Goal: Use online tool/utility: Utilize a website feature to perform a specific function

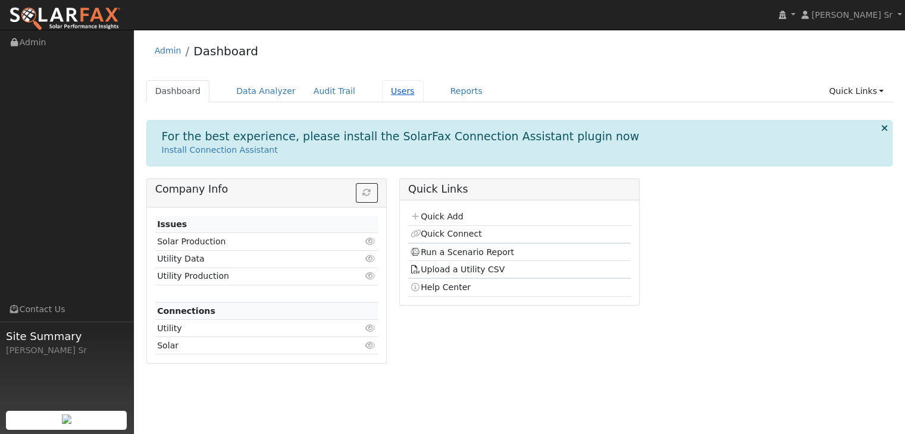
click at [382, 92] on link "Users" at bounding box center [403, 91] width 42 height 22
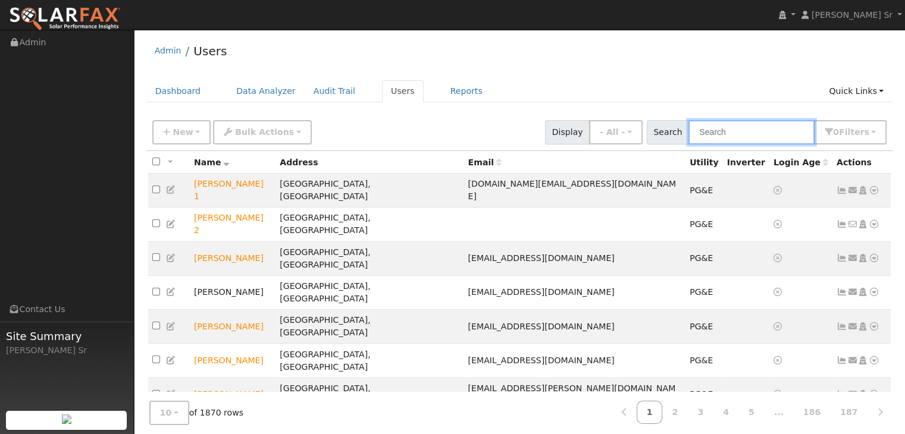
click at [715, 137] on input "text" at bounding box center [752, 132] width 126 height 24
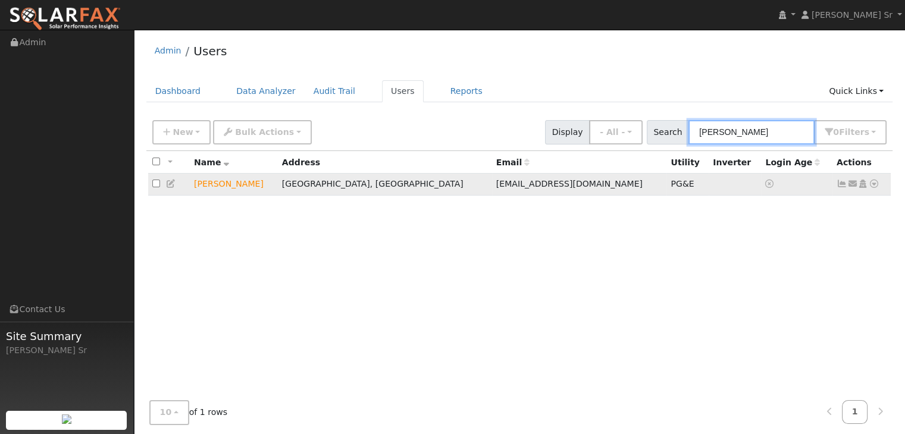
type input "[PERSON_NAME]"
click at [872, 182] on icon at bounding box center [874, 184] width 11 height 8
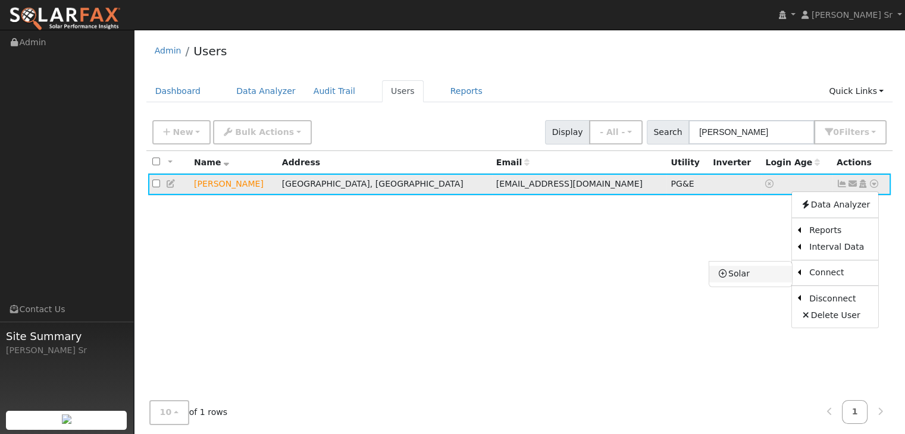
click at [747, 273] on link "Solar" at bounding box center [750, 274] width 83 height 17
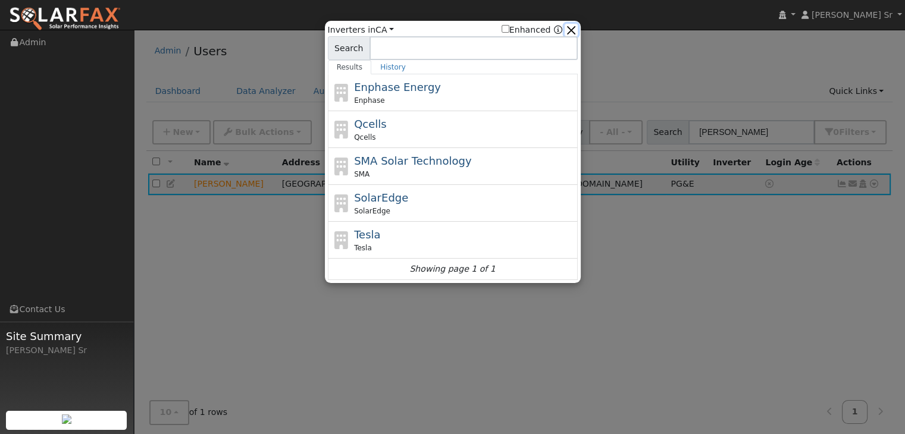
click at [572, 29] on button "button" at bounding box center [571, 30] width 12 height 12
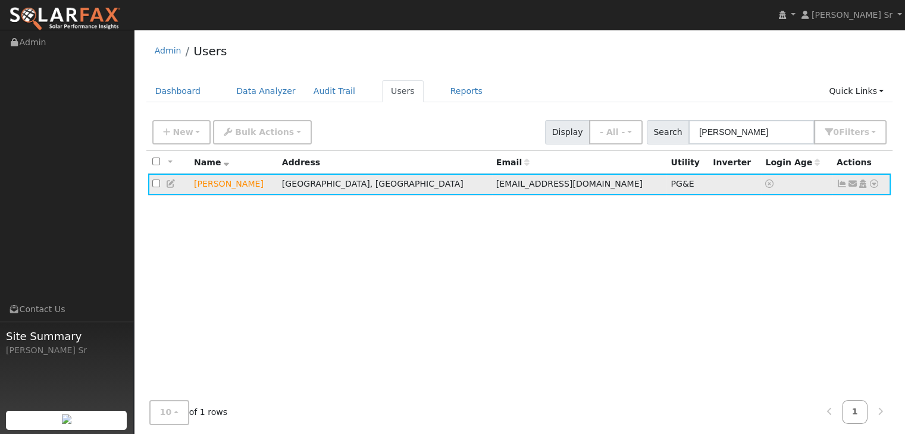
click at [874, 185] on icon at bounding box center [874, 184] width 11 height 8
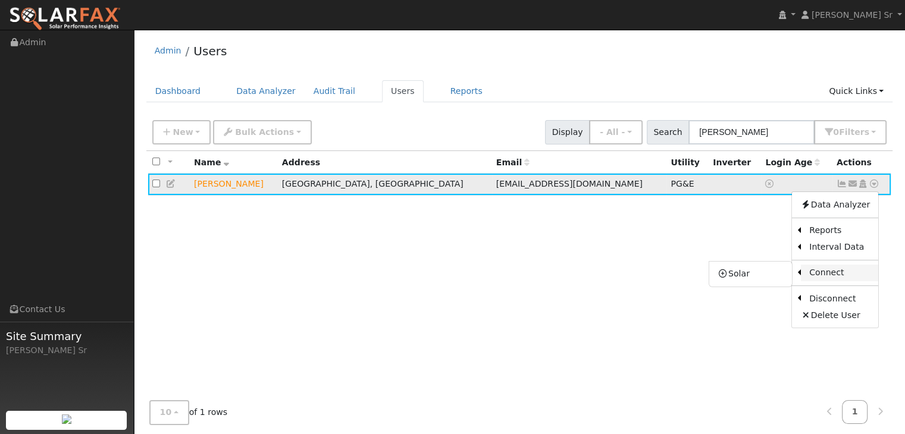
click at [843, 269] on link "Connect" at bounding box center [839, 273] width 77 height 17
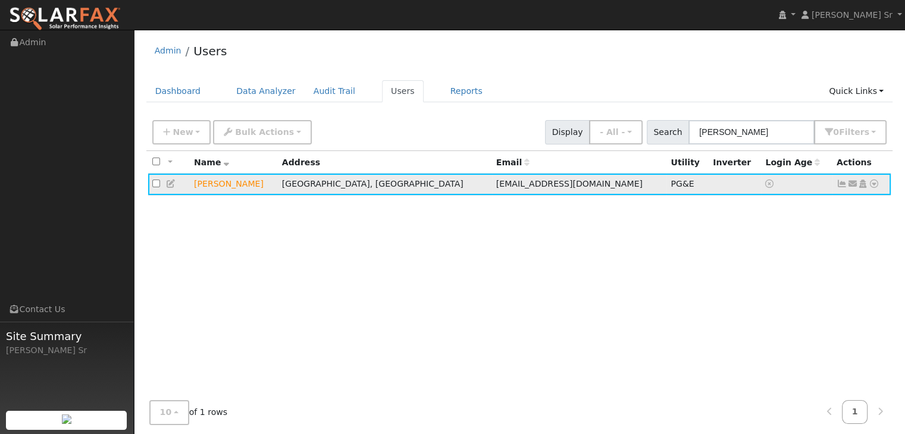
click at [873, 182] on icon at bounding box center [874, 184] width 11 height 8
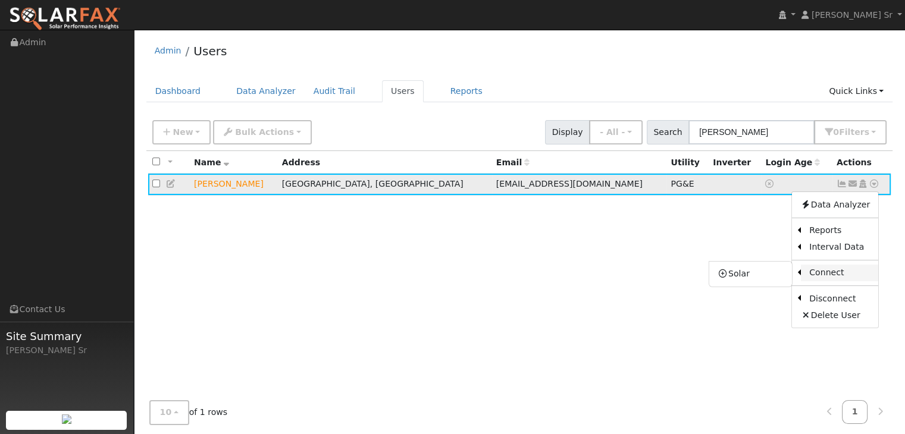
click at [828, 268] on link "Connect" at bounding box center [839, 273] width 77 height 17
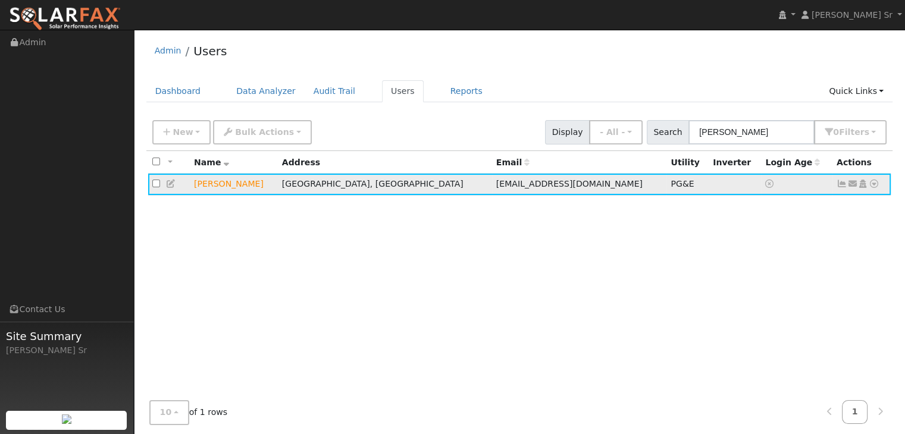
click at [874, 184] on icon at bounding box center [874, 184] width 11 height 8
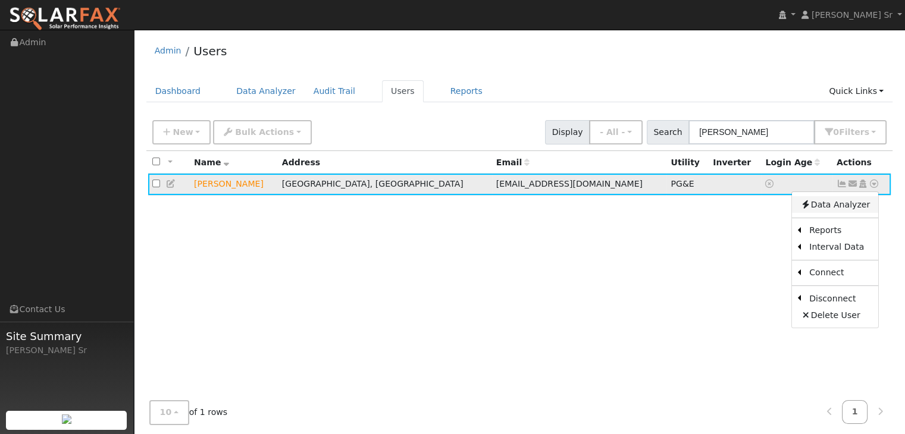
click at [836, 205] on link "Data Analyzer" at bounding box center [835, 204] width 86 height 17
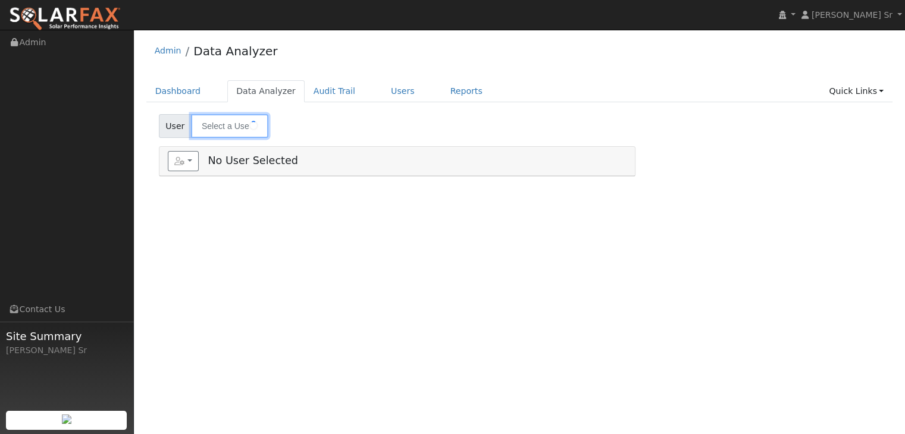
type input "Jeff Andrade"
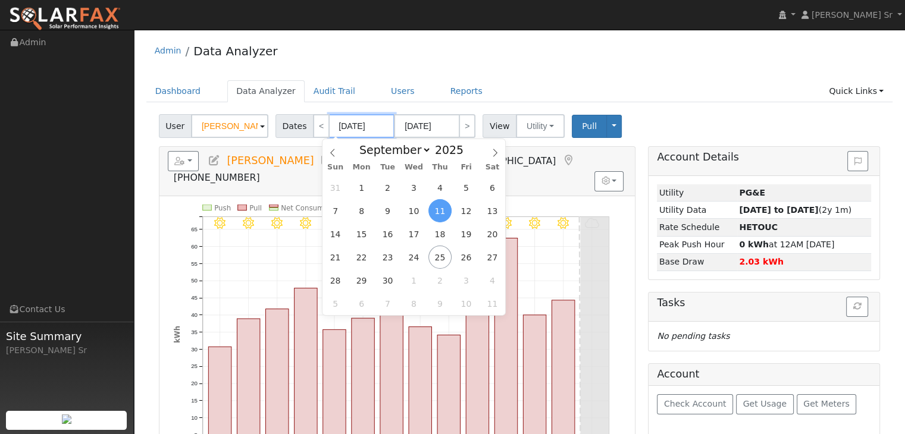
click at [350, 124] on input "09/11/2025" at bounding box center [361, 126] width 65 height 24
click at [361, 191] on span "1" at bounding box center [361, 187] width 23 height 23
type input "09/01/2025"
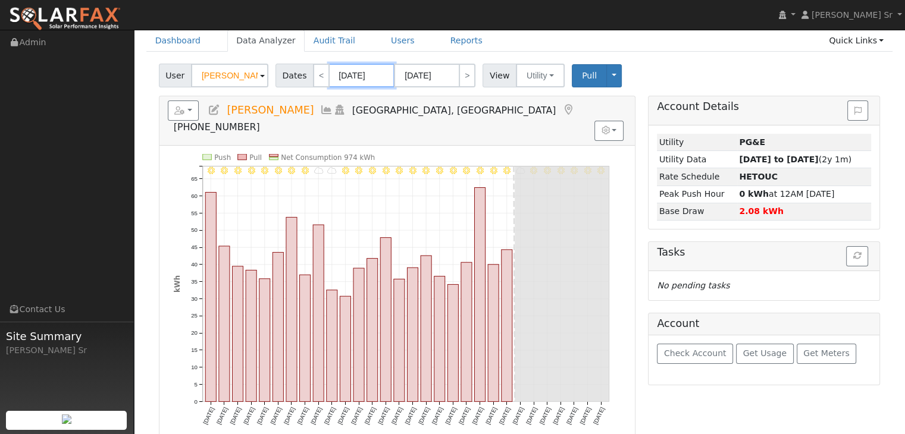
scroll to position [50, 0]
click at [583, 79] on span "Pull" at bounding box center [589, 76] width 15 height 10
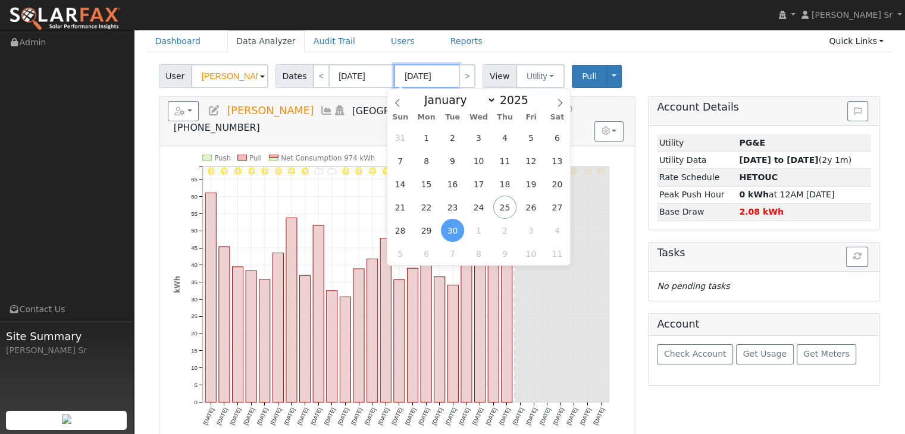
drag, startPoint x: 418, startPoint y: 73, endPoint x: 409, endPoint y: 73, distance: 8.9
click at [409, 73] on input "09/30/2025" at bounding box center [426, 76] width 65 height 24
click at [500, 208] on span "25" at bounding box center [504, 207] width 23 height 23
type input "09/25/2025"
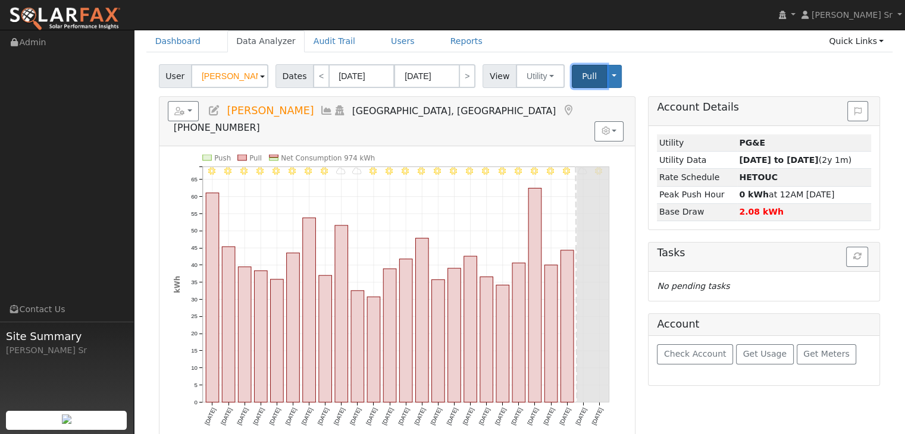
click at [582, 76] on span "Pull" at bounding box center [589, 76] width 15 height 10
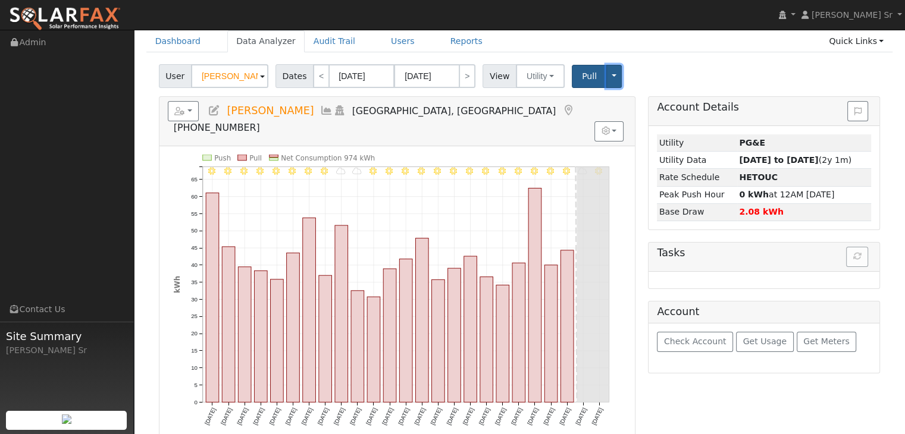
click at [606, 79] on button "Toggle Dropdown" at bounding box center [613, 76] width 15 height 23
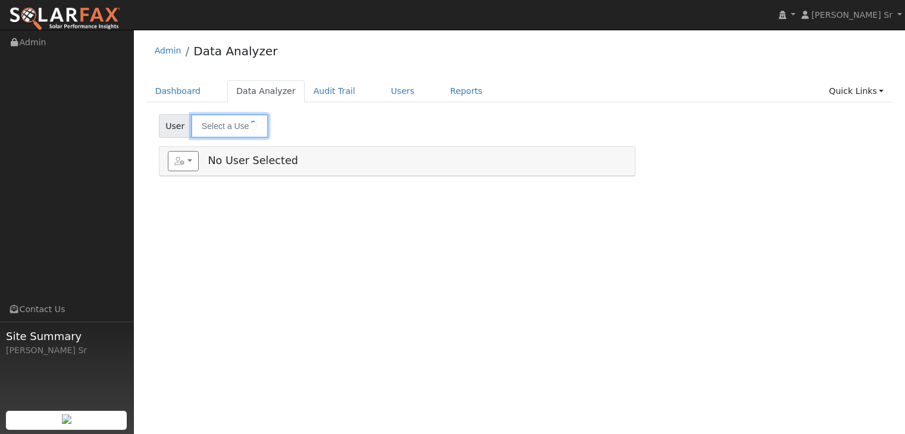
type input "[PERSON_NAME]"
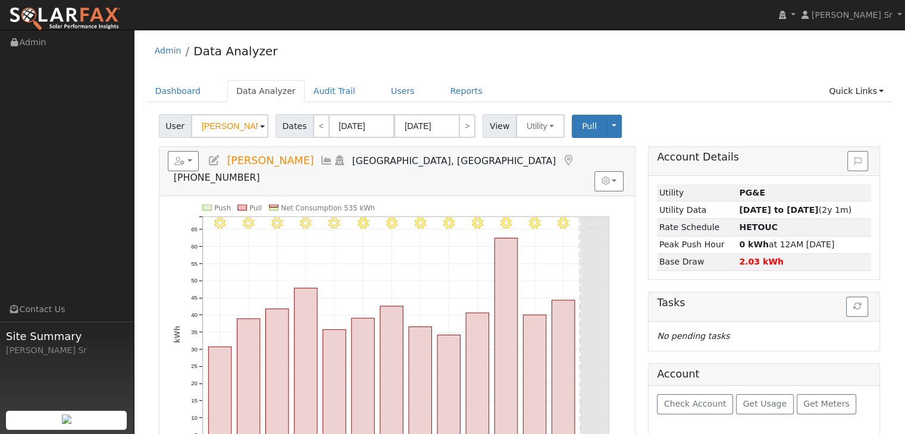
click at [260, 126] on span at bounding box center [262, 127] width 5 height 14
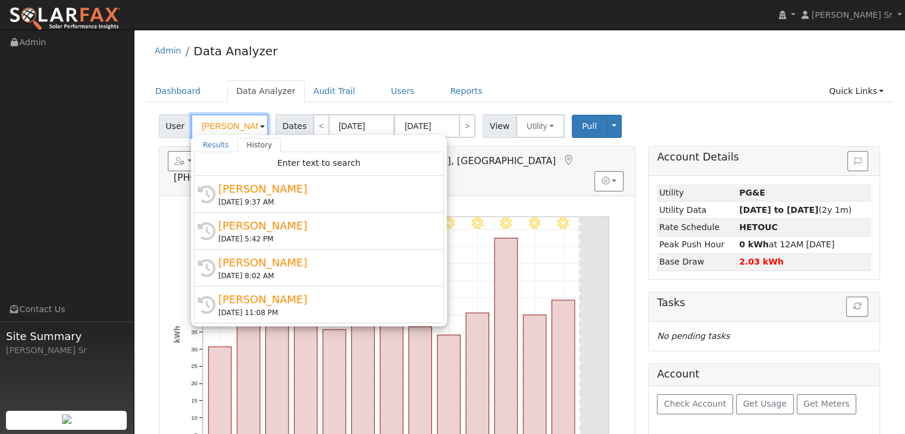
click at [234, 126] on input "[PERSON_NAME]" at bounding box center [229, 126] width 77 height 24
click at [371, 63] on div "Admin Data Analyzer" at bounding box center [519, 54] width 747 height 36
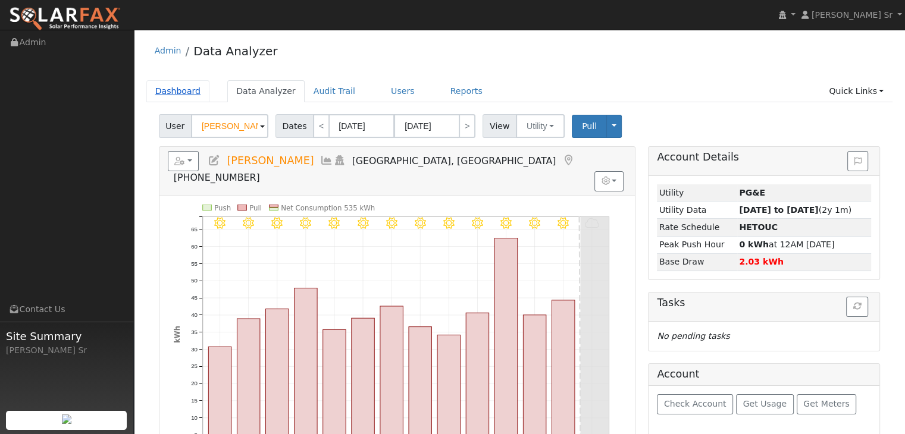
click at [179, 92] on link "Dashboard" at bounding box center [178, 91] width 64 height 22
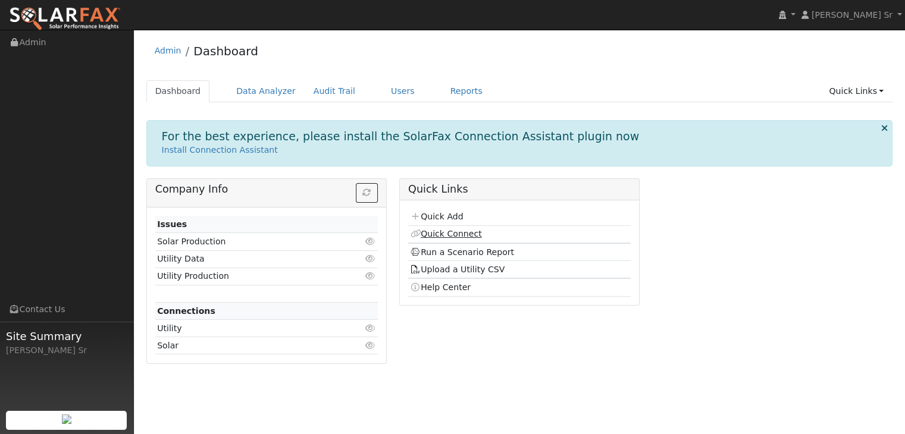
click at [460, 234] on link "Quick Connect" at bounding box center [445, 234] width 71 height 10
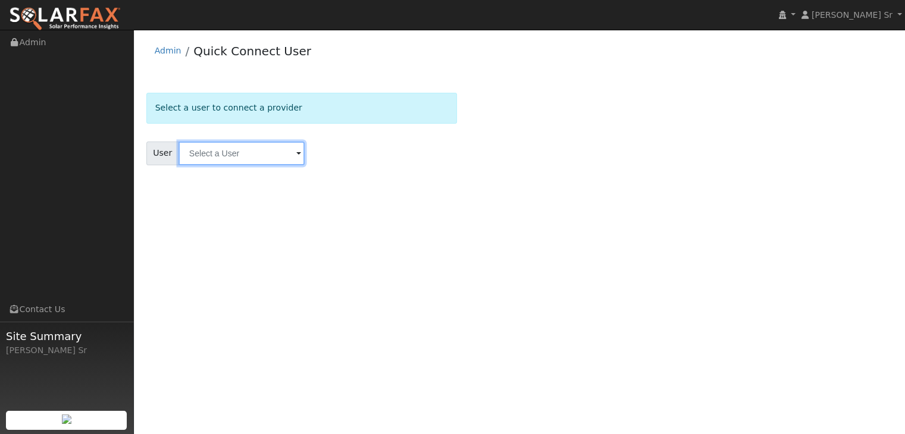
click at [286, 153] on input "text" at bounding box center [242, 154] width 126 height 24
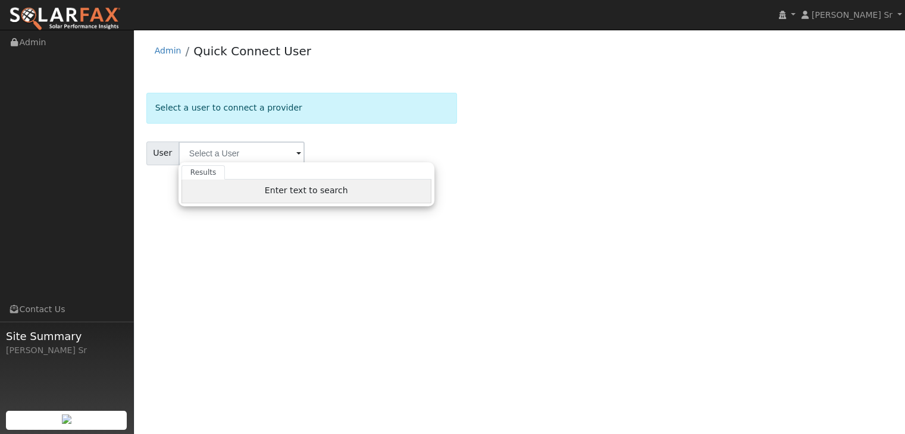
click at [286, 192] on span "Enter text to search" at bounding box center [306, 191] width 83 height 10
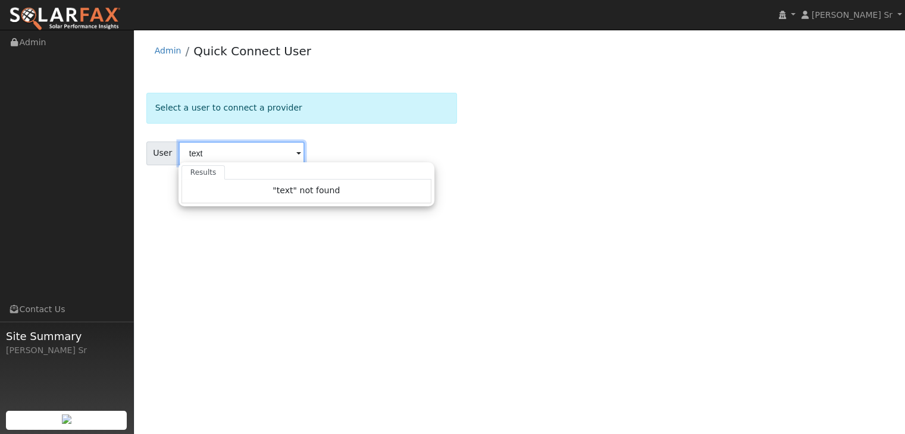
type input "text"
click at [374, 191] on div ""text" not found" at bounding box center [307, 192] width 250 height 24
click at [362, 154] on div "User text Results "text" not found Enter text to search No history" at bounding box center [301, 154] width 311 height 24
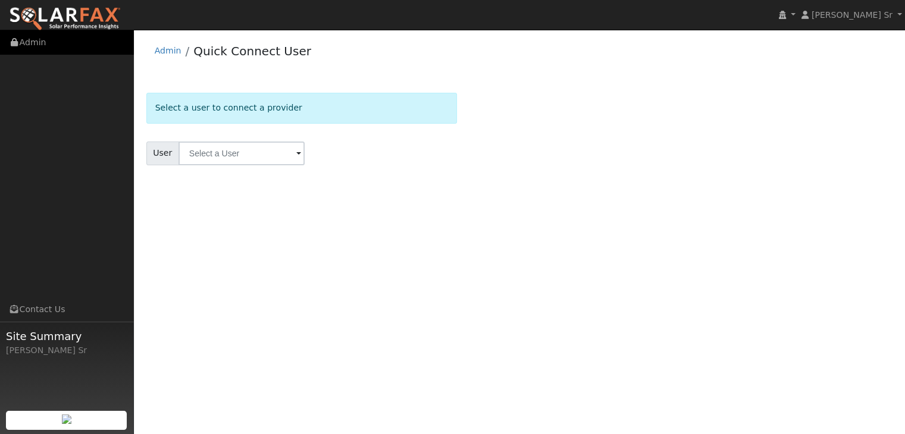
click at [27, 40] on link "Admin" at bounding box center [67, 42] width 134 height 24
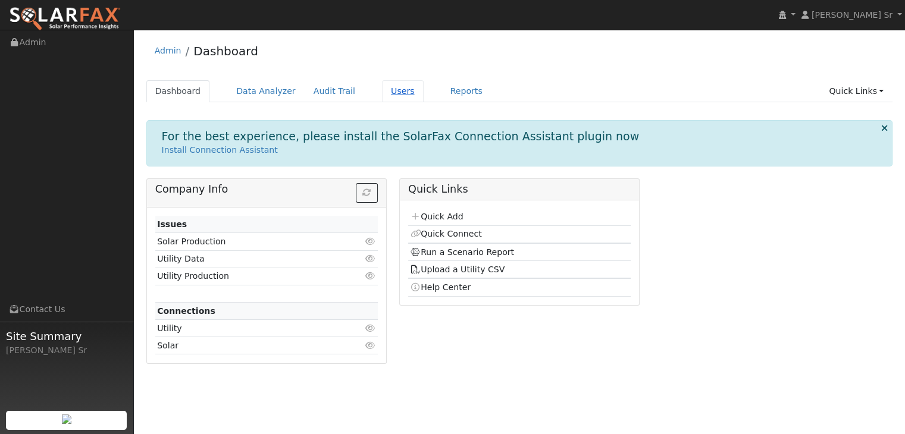
click at [383, 93] on link "Users" at bounding box center [403, 91] width 42 height 22
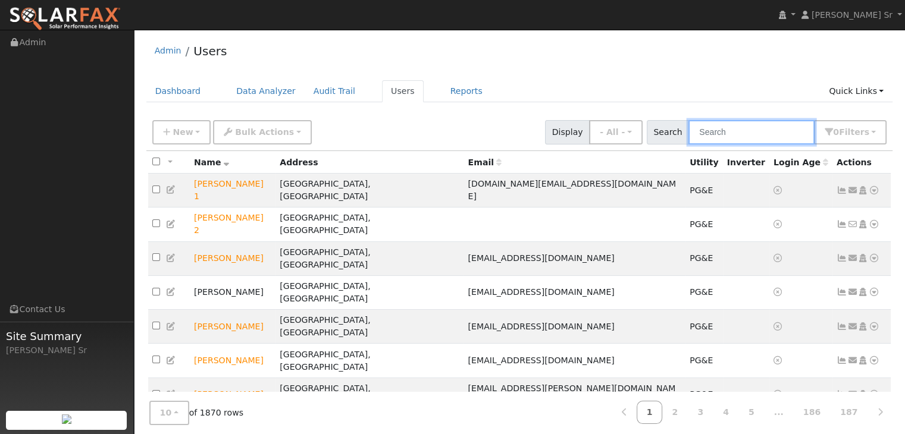
click at [726, 129] on input "text" at bounding box center [752, 132] width 126 height 24
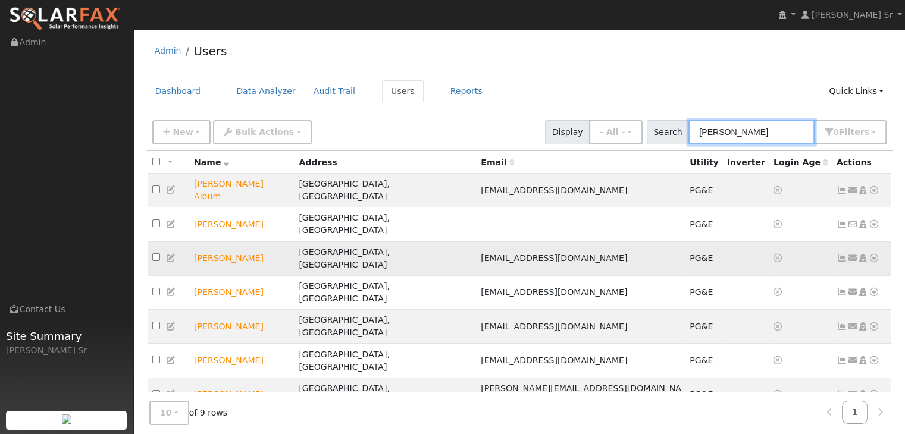
type input "jeff"
click at [874, 254] on icon at bounding box center [874, 258] width 11 height 8
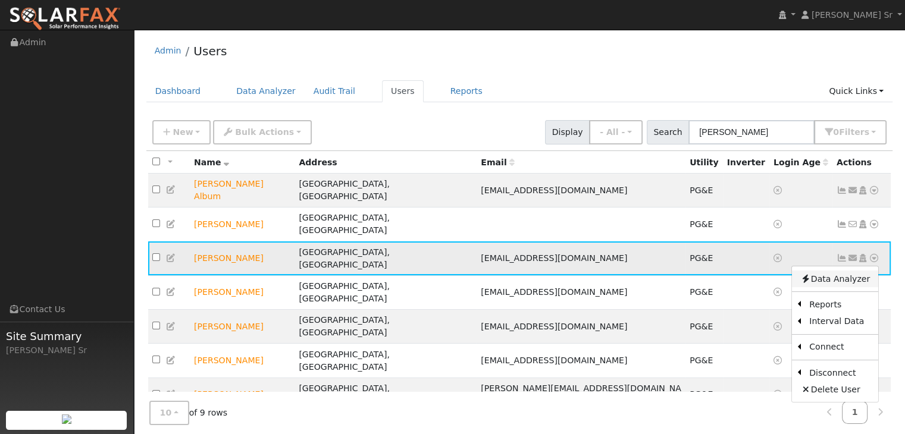
click at [846, 271] on link "Data Analyzer" at bounding box center [835, 279] width 86 height 17
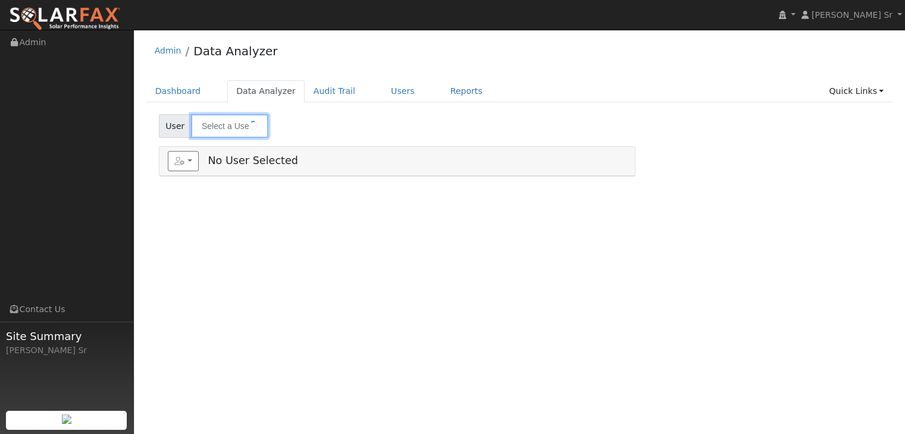
type input "[PERSON_NAME]"
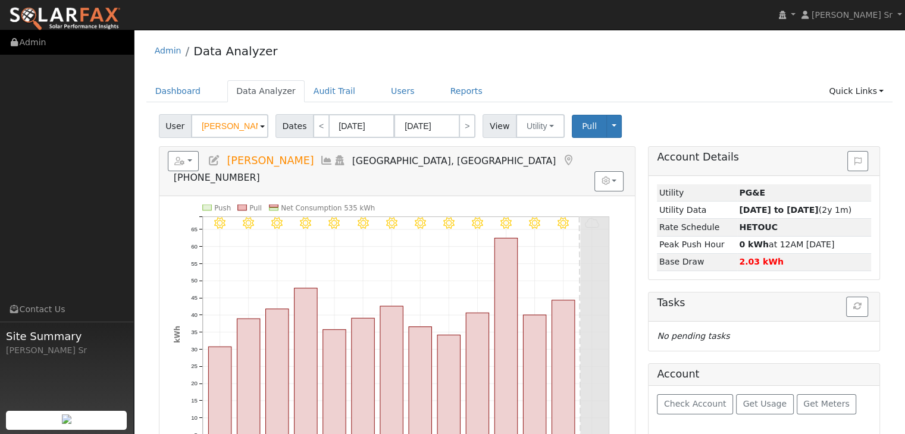
click at [18, 42] on icon at bounding box center [14, 42] width 11 height 8
click at [382, 92] on link "Users" at bounding box center [403, 91] width 42 height 22
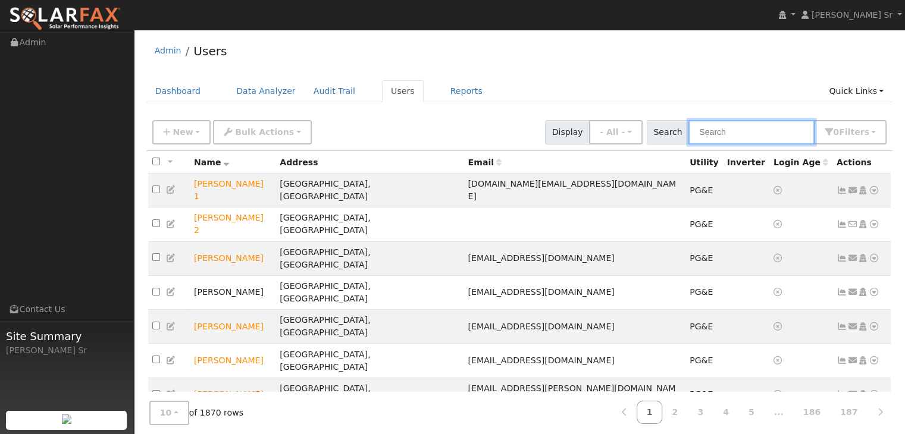
click at [712, 134] on input "text" at bounding box center [752, 132] width 126 height 24
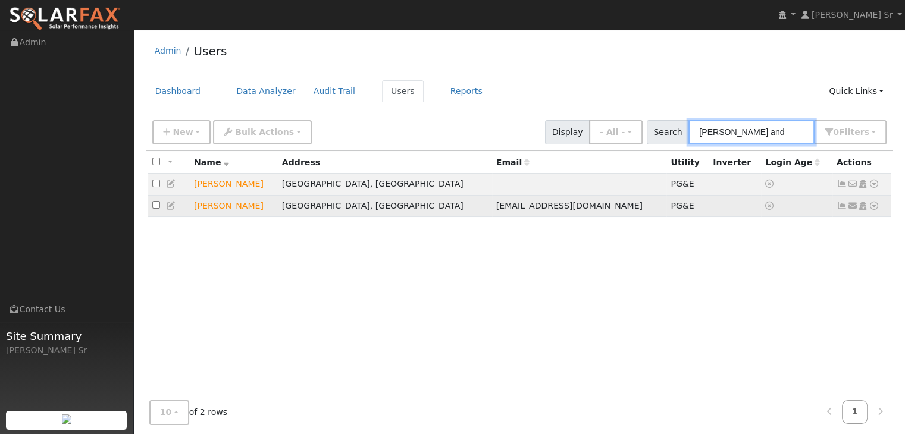
type input "[PERSON_NAME] and"
click at [874, 205] on icon at bounding box center [874, 206] width 11 height 8
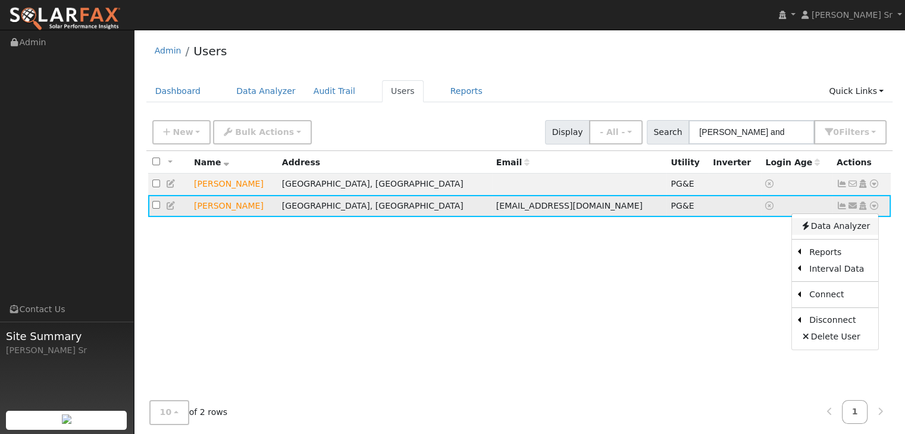
click at [844, 231] on link "Data Analyzer" at bounding box center [835, 226] width 86 height 17
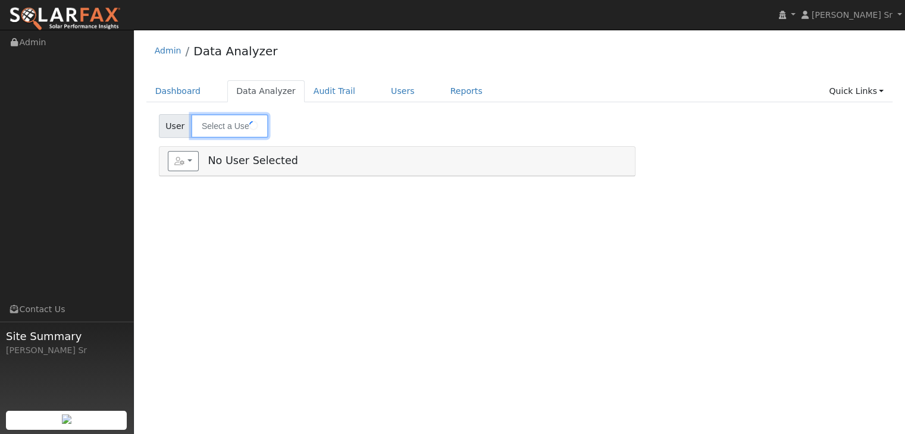
type input "[PERSON_NAME]"
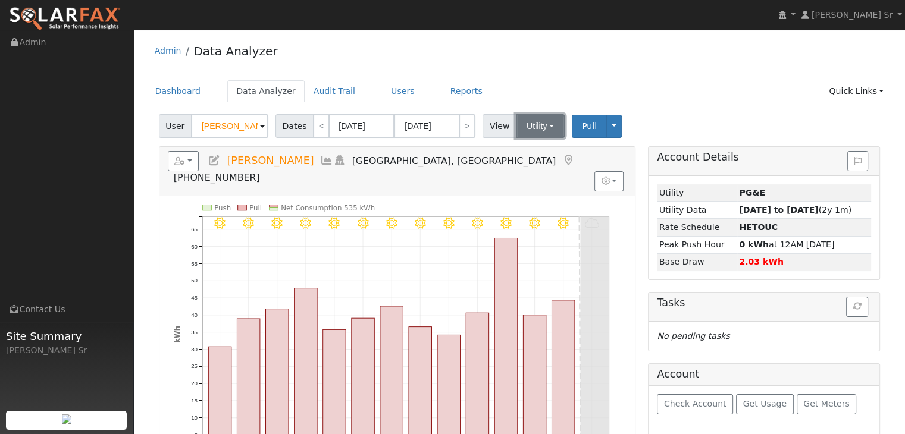
click at [542, 125] on button "Utility" at bounding box center [540, 126] width 49 height 24
click at [534, 157] on link "Utility" at bounding box center [555, 152] width 83 height 17
click at [857, 93] on link "Quick Links" at bounding box center [856, 91] width 73 height 22
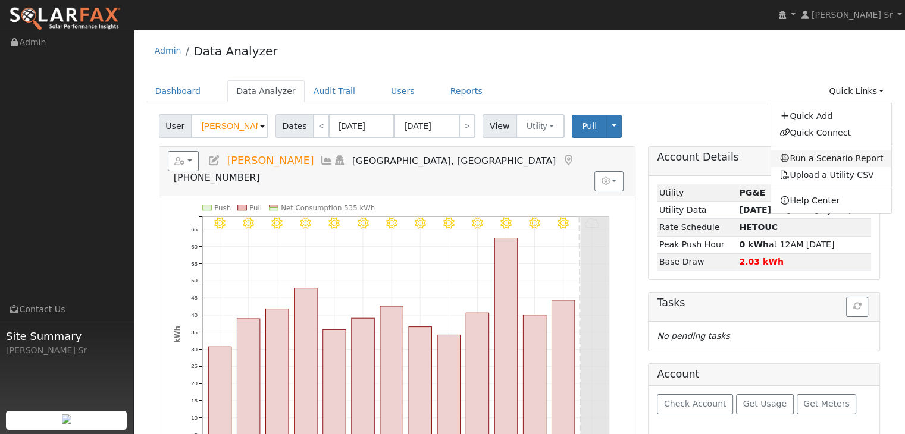
click at [829, 158] on link "Run a Scenario Report" at bounding box center [831, 159] width 121 height 17
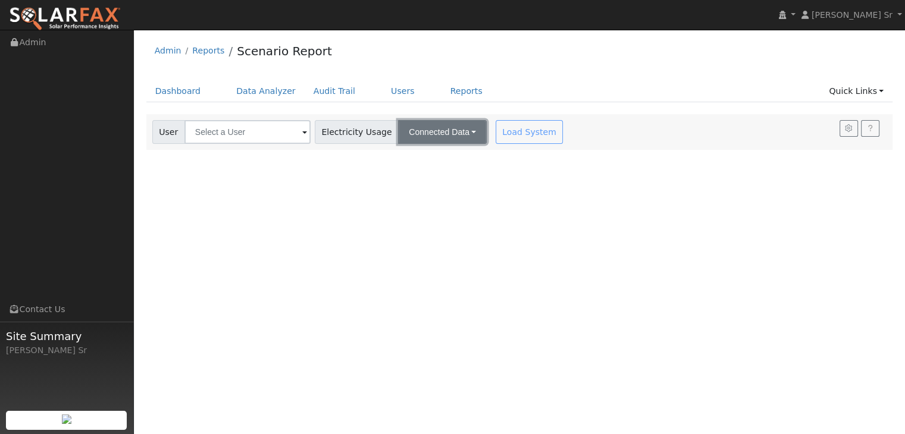
click at [452, 129] on button "Connected Data" at bounding box center [442, 132] width 89 height 24
click at [431, 157] on link "Connected Data" at bounding box center [443, 158] width 85 height 17
click at [302, 131] on span at bounding box center [304, 133] width 5 height 14
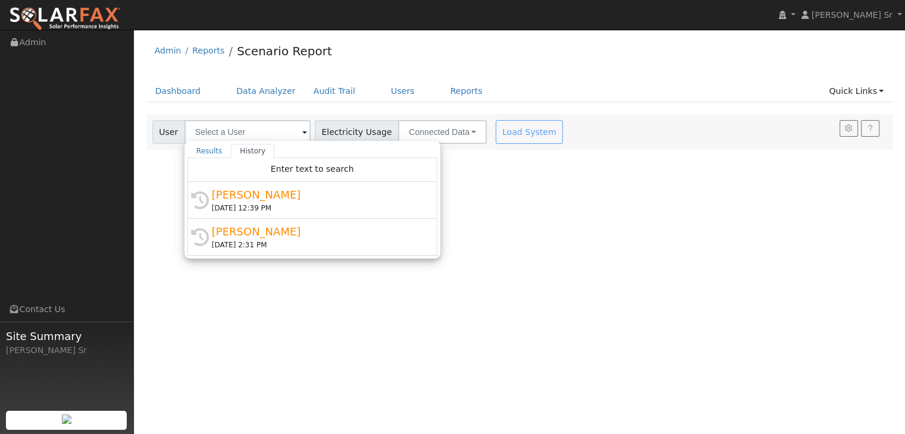
click at [302, 131] on span at bounding box center [304, 133] width 5 height 14
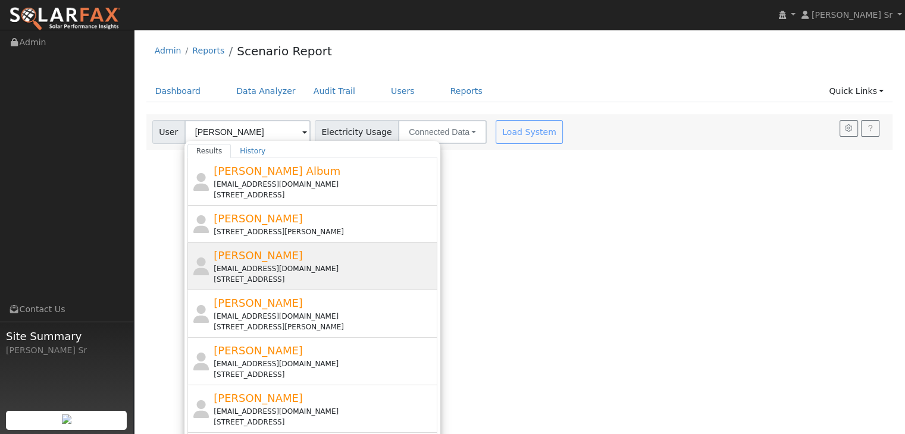
click at [308, 265] on div "[EMAIL_ADDRESS][DOMAIN_NAME]" at bounding box center [324, 269] width 221 height 11
type input "[PERSON_NAME]"
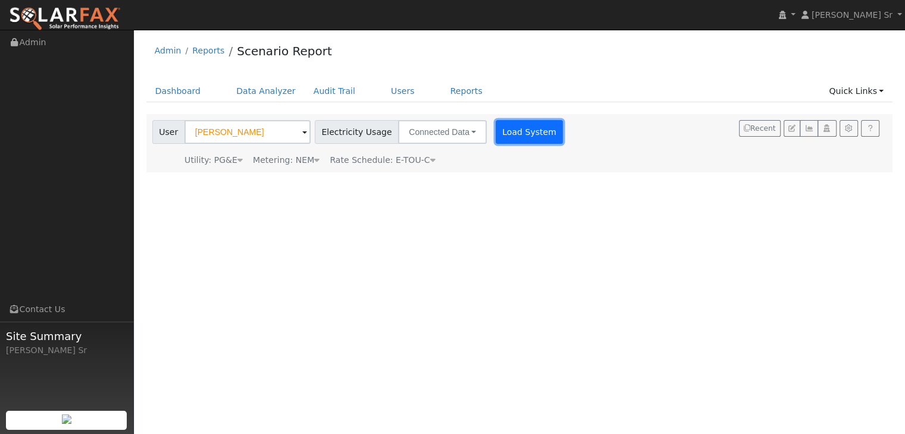
click at [512, 141] on button "Load System" at bounding box center [530, 132] width 68 height 24
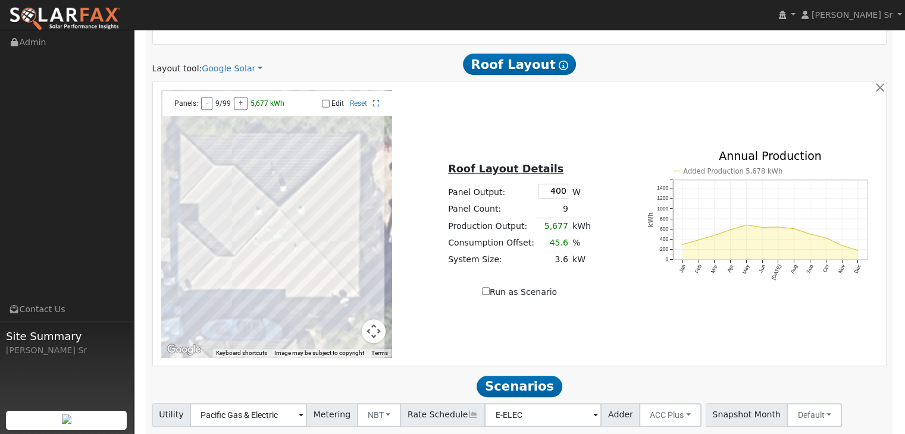
scroll to position [622, 0]
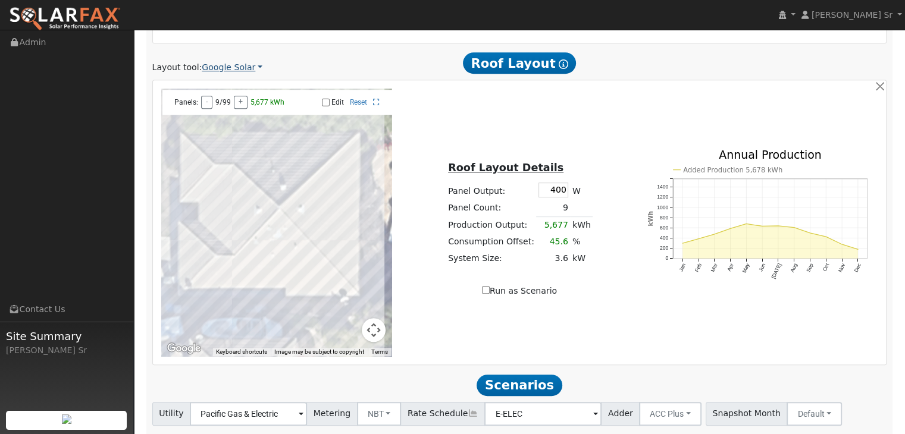
click at [239, 67] on link "Google Solar" at bounding box center [232, 67] width 61 height 12
click at [230, 122] on link "Aurora" at bounding box center [240, 122] width 83 height 17
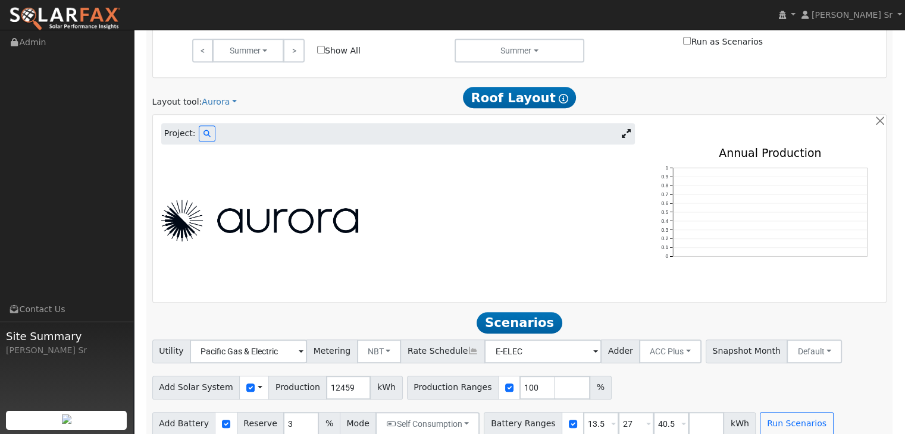
scroll to position [587, 0]
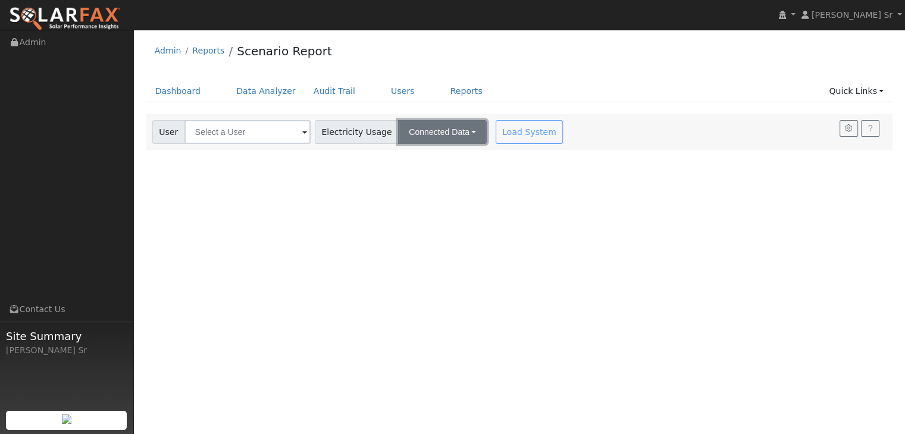
click at [459, 133] on button "Connected Data" at bounding box center [442, 132] width 89 height 24
click at [421, 159] on link "Connected Data" at bounding box center [443, 158] width 85 height 17
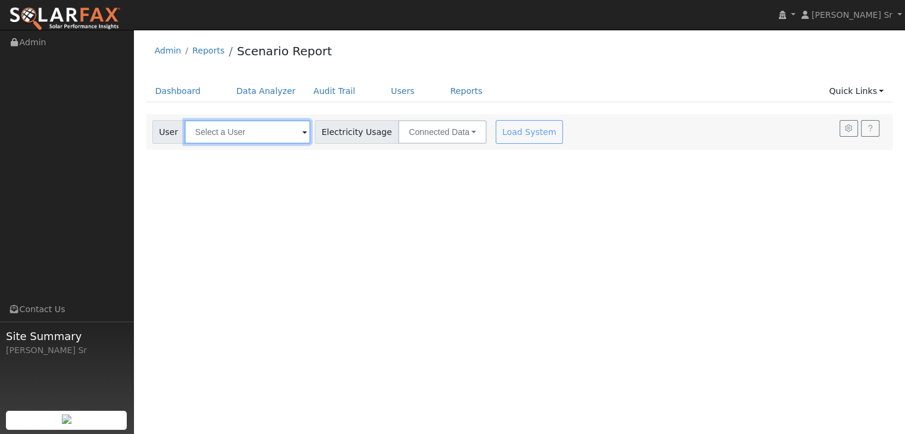
click at [296, 135] on input "text" at bounding box center [247, 132] width 126 height 24
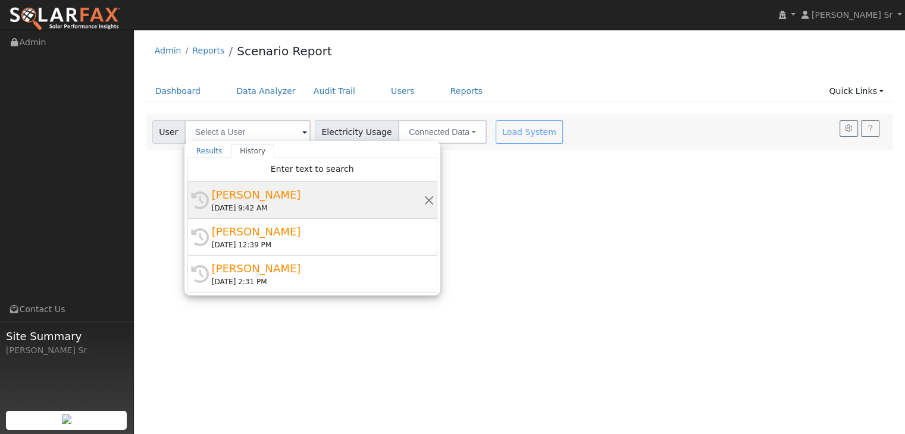
click at [273, 189] on div "Jeff Andrade" at bounding box center [318, 195] width 212 height 16
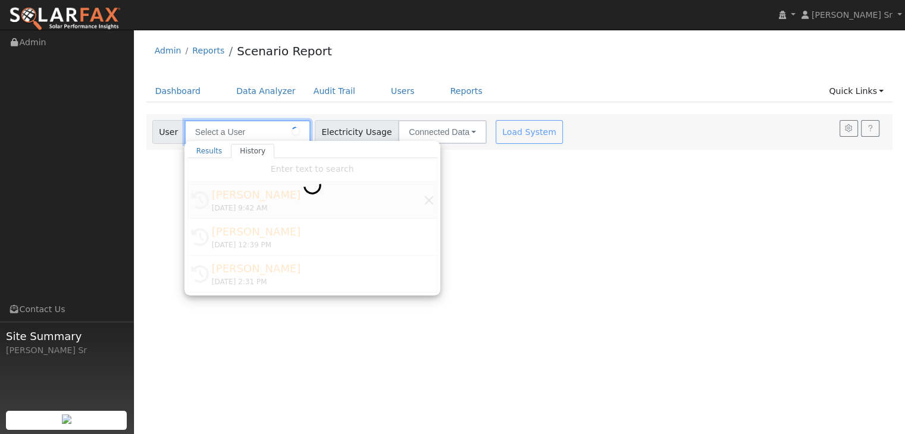
type input "Jeff Andrade"
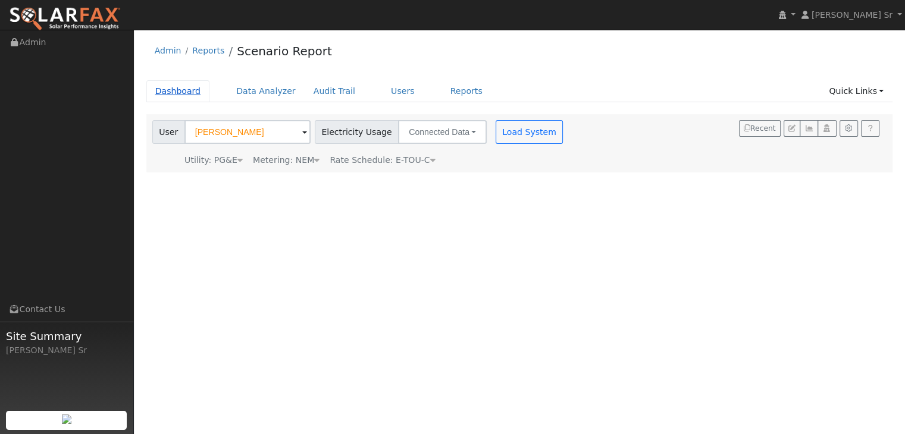
click at [176, 90] on link "Dashboard" at bounding box center [178, 91] width 64 height 22
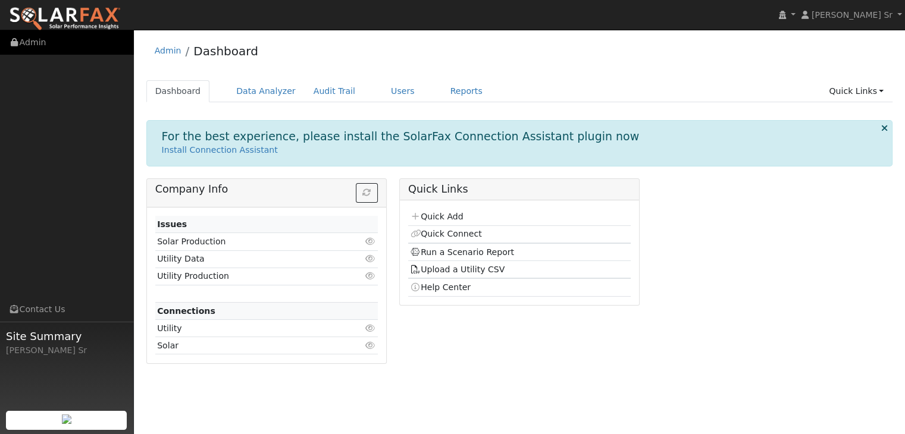
click at [27, 43] on link "Admin" at bounding box center [67, 42] width 134 height 24
click at [459, 253] on link "Run a Scenario Report" at bounding box center [462, 253] width 104 height 10
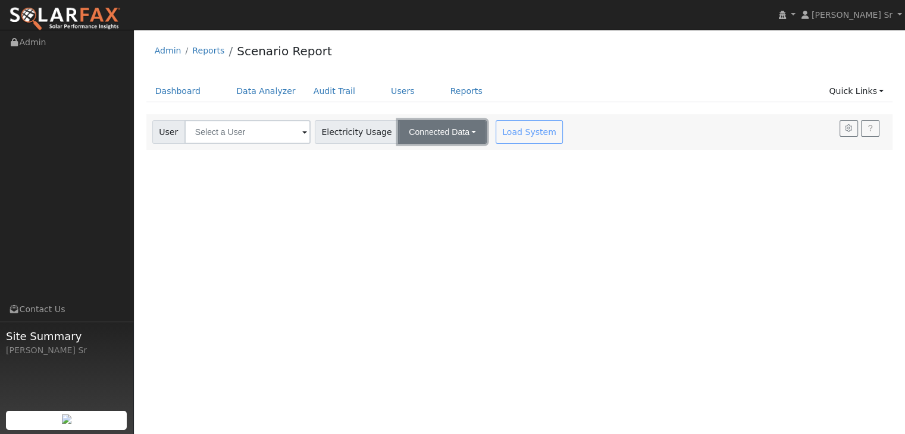
click at [449, 126] on button "Connected Data" at bounding box center [442, 132] width 89 height 24
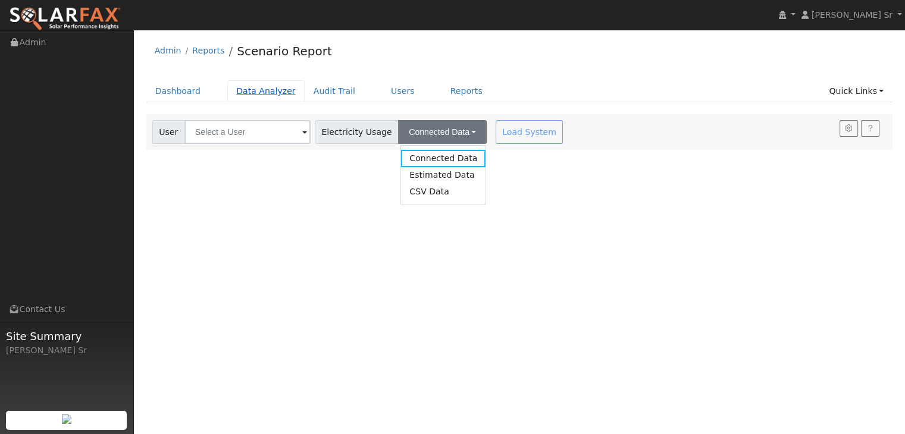
click at [262, 92] on link "Data Analyzer" at bounding box center [265, 91] width 77 height 22
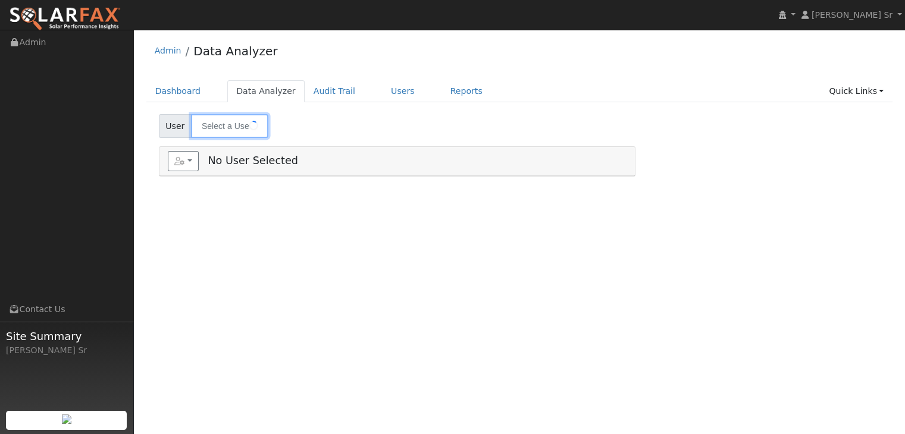
type input "[PERSON_NAME]"
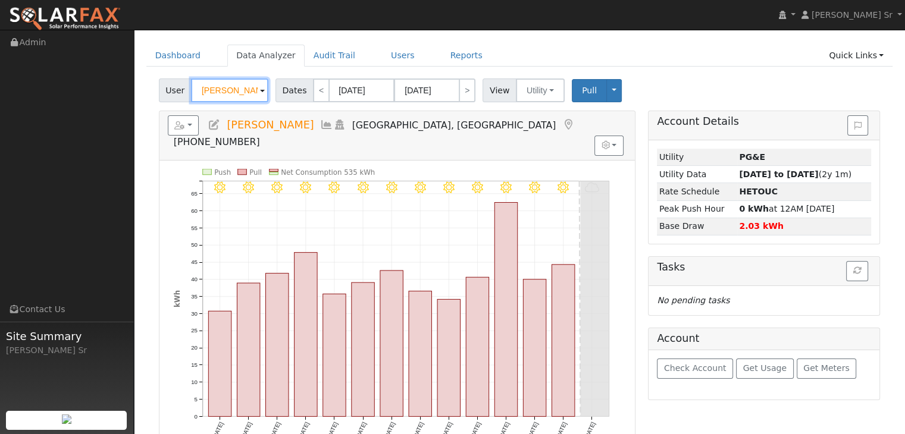
scroll to position [35, 0]
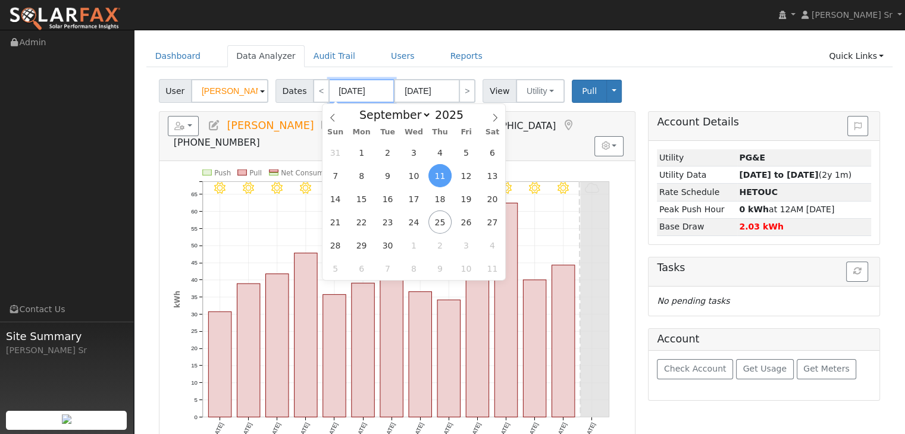
drag, startPoint x: 351, startPoint y: 91, endPoint x: 344, endPoint y: 91, distance: 6.5
click at [344, 91] on input "[DATE]" at bounding box center [361, 91] width 65 height 24
type input "09/0/2025"
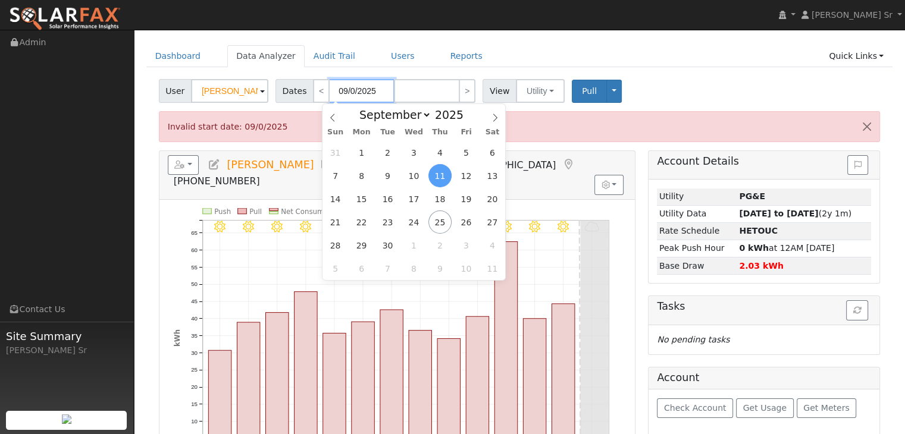
type input "[DATE]"
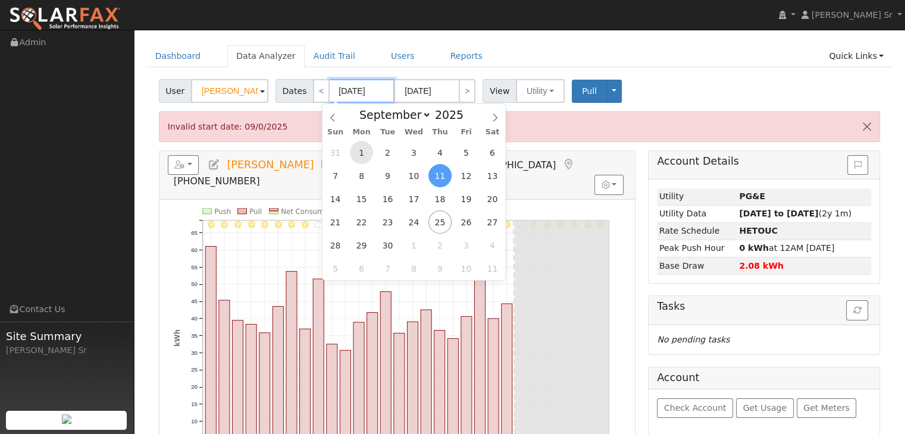
type input "09/01/2025"
click at [360, 148] on span "1" at bounding box center [361, 152] width 23 height 23
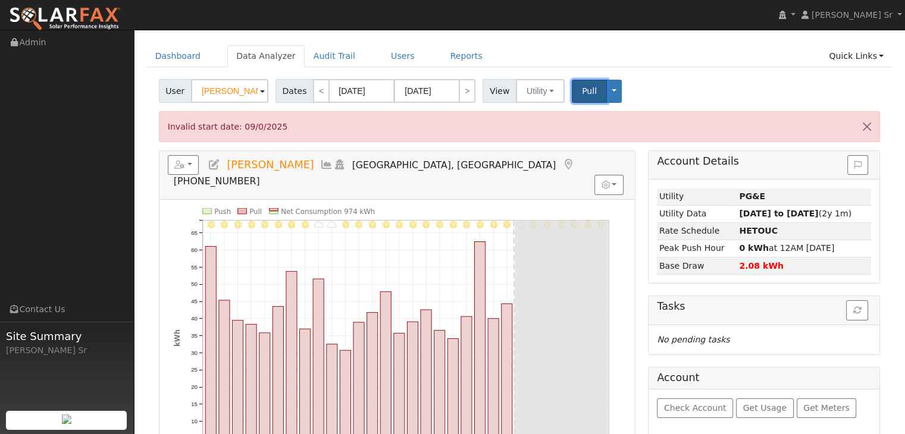
click at [583, 89] on span "Pull" at bounding box center [589, 91] width 15 height 10
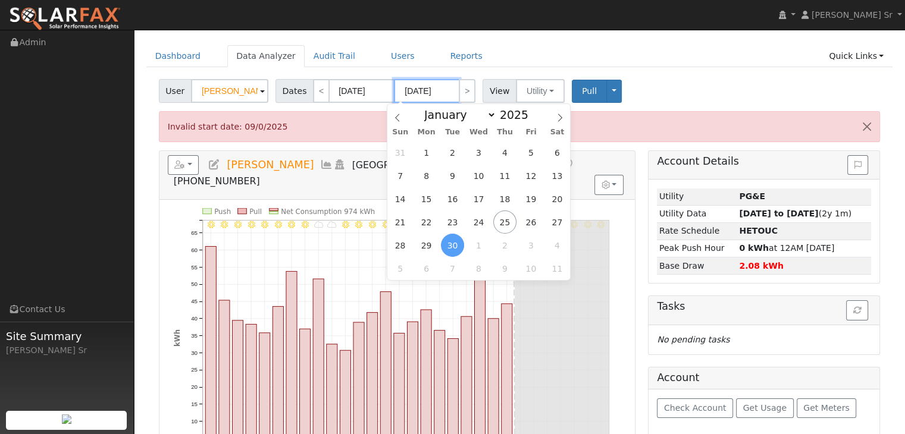
click at [416, 89] on input "09/30/2025" at bounding box center [426, 91] width 65 height 24
click at [506, 218] on span "25" at bounding box center [504, 222] width 23 height 23
type input "09/25/2025"
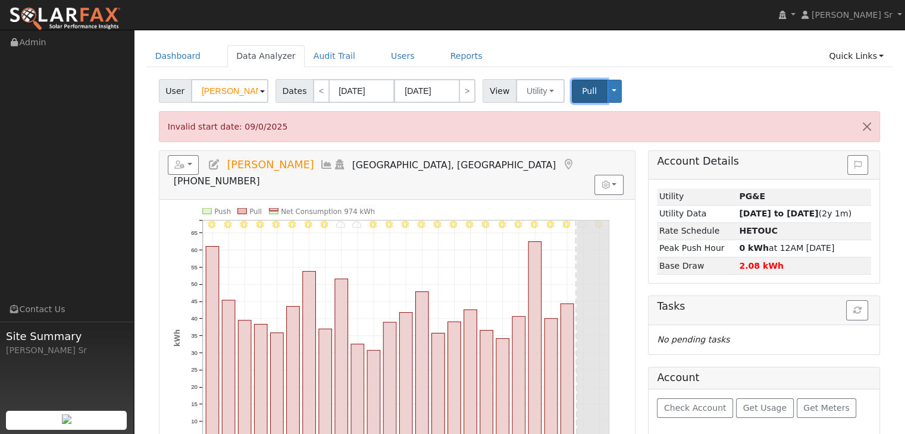
click at [587, 93] on button "Pull" at bounding box center [589, 91] width 35 height 23
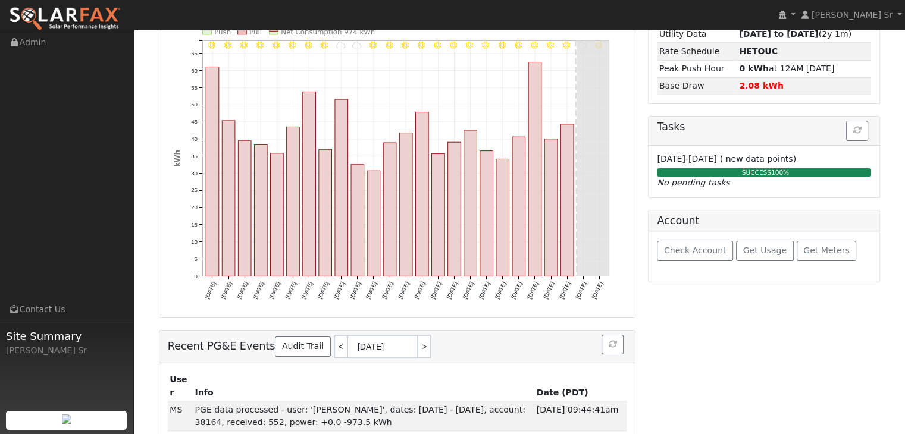
scroll to position [0, 0]
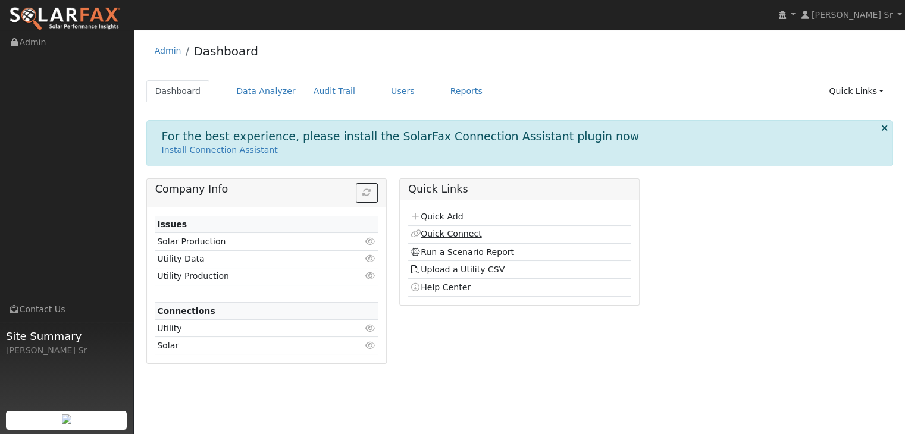
click at [451, 236] on link "Quick Connect" at bounding box center [445, 234] width 71 height 10
click at [382, 93] on link "Users" at bounding box center [403, 91] width 42 height 22
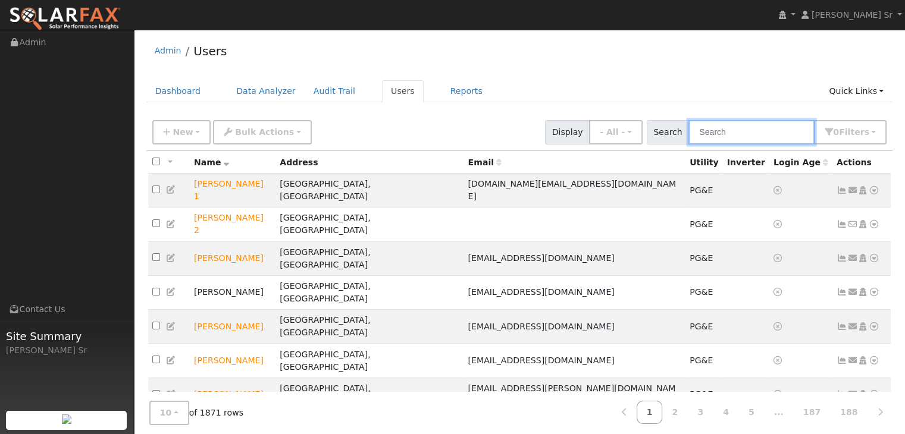
click at [733, 131] on input "text" at bounding box center [752, 132] width 126 height 24
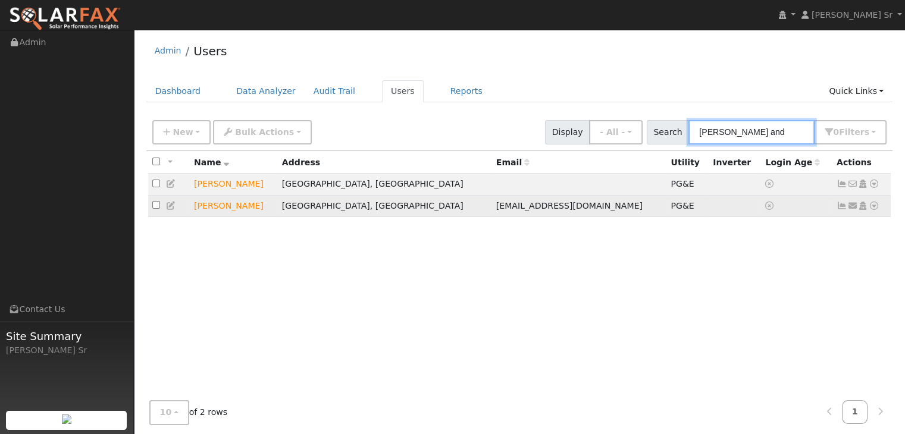
type input "jeff and"
click at [870, 207] on icon at bounding box center [874, 206] width 11 height 8
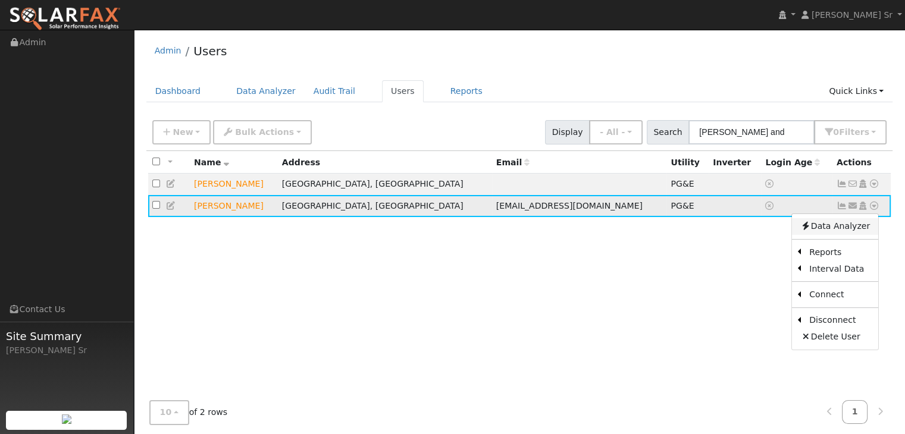
click at [845, 227] on link "Data Analyzer" at bounding box center [835, 226] width 86 height 17
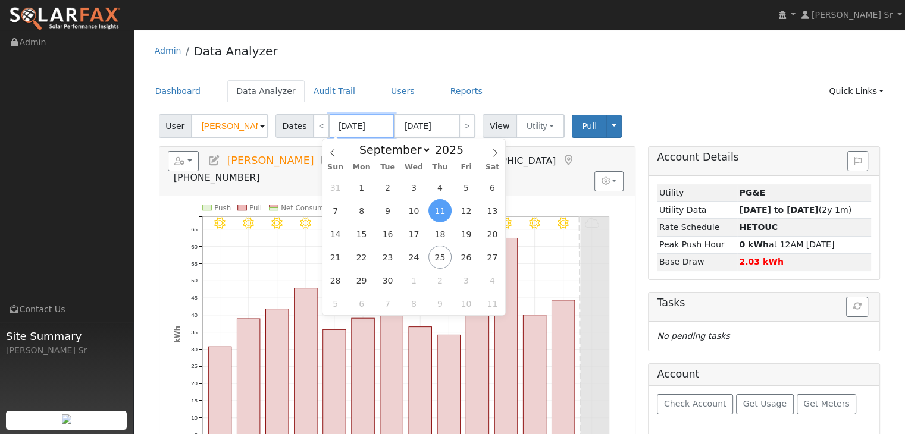
click at [350, 124] on input "[DATE]" at bounding box center [361, 126] width 65 height 24
click at [364, 189] on span "1" at bounding box center [361, 187] width 23 height 23
type input "[DATE]"
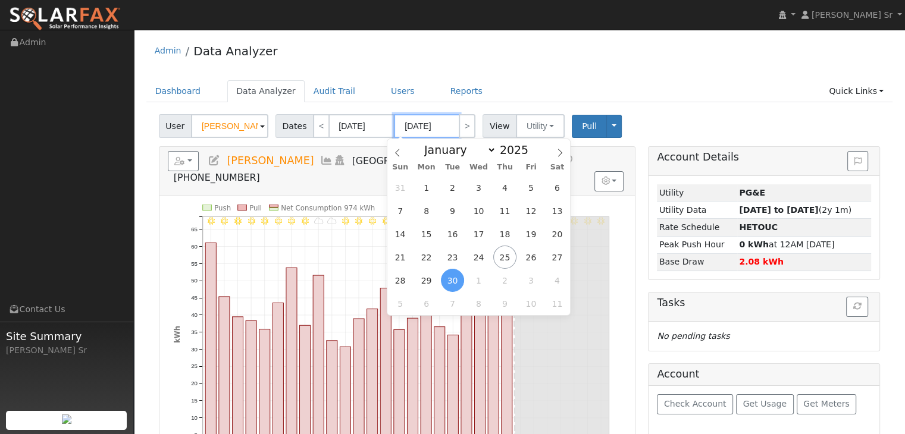
click at [417, 123] on input "[DATE]" at bounding box center [426, 126] width 65 height 24
click at [499, 255] on span "25" at bounding box center [504, 257] width 23 height 23
type input "[DATE]"
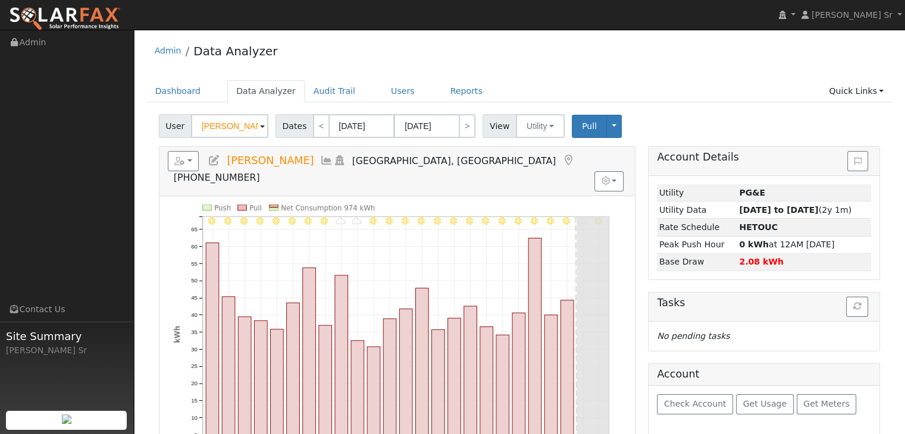
click at [499, 255] on icon "9/25 - Clear 9/24 - MostlyCloudy 9/23 - Clear 9/22 - Clear 9/21 - MostlyClear 9…" at bounding box center [397, 349] width 447 height 289
click at [186, 159] on button "button" at bounding box center [184, 161] width 32 height 20
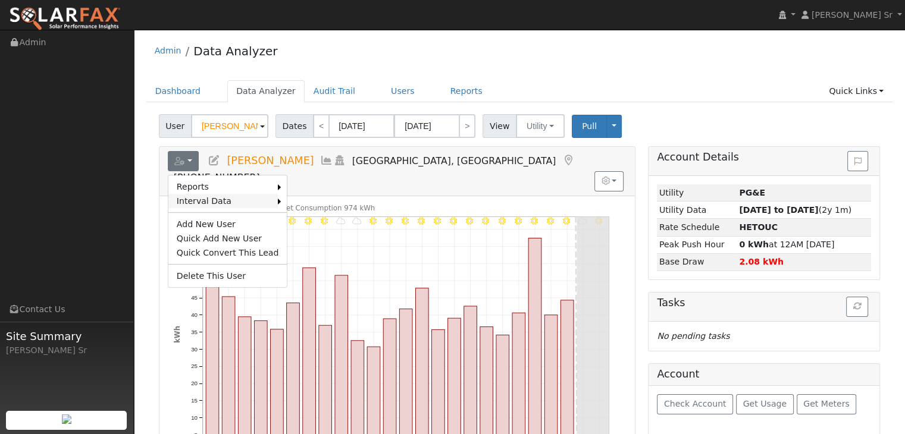
drag, startPoint x: 201, startPoint y: 199, endPoint x: 189, endPoint y: 198, distance: 12.5
click at [189, 198] on link "Interval Data" at bounding box center [223, 201] width 110 height 14
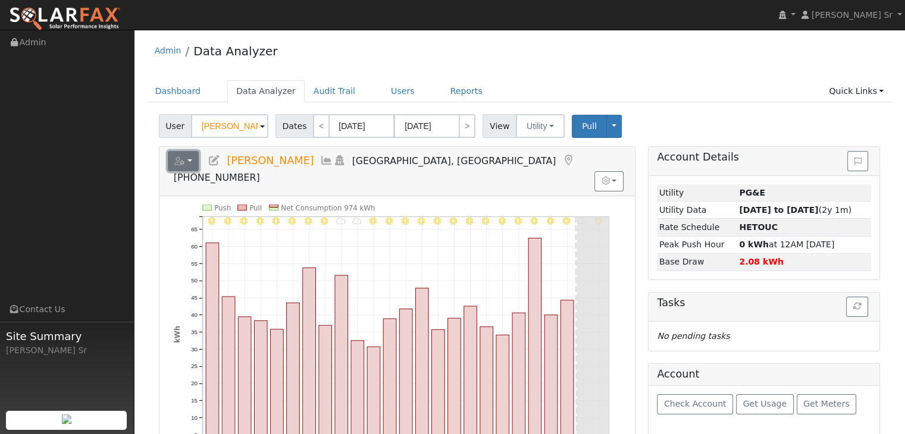
click at [182, 162] on icon "button" at bounding box center [179, 161] width 11 height 8
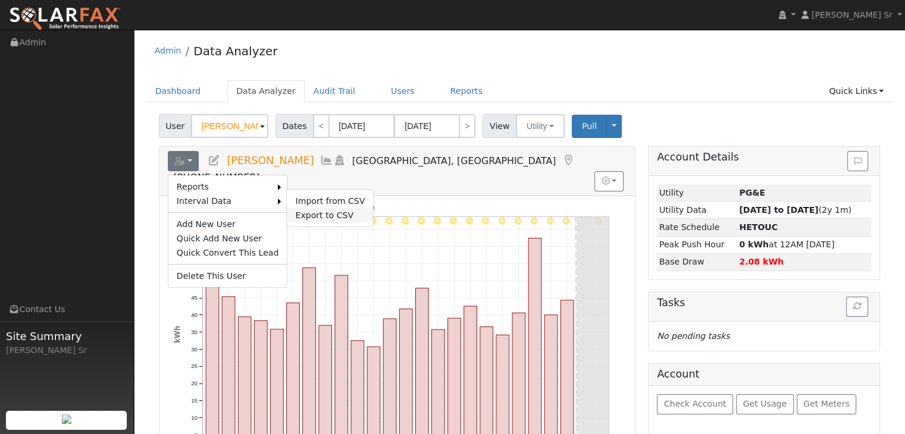
click at [302, 215] on link "Export to CSV" at bounding box center [330, 215] width 86 height 14
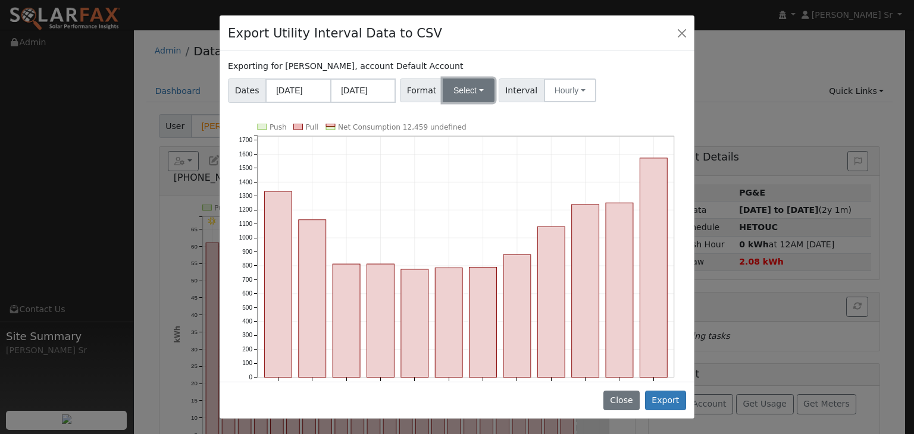
click at [469, 85] on button "Select" at bounding box center [469, 91] width 52 height 24
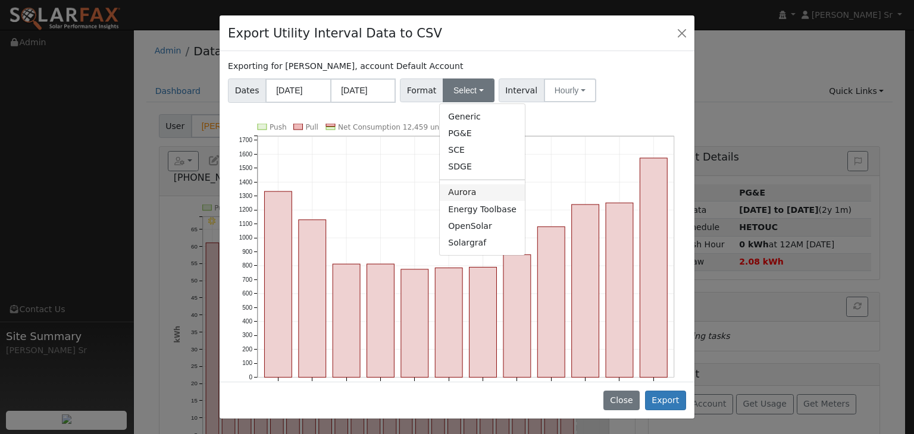
click at [458, 198] on link "Aurora" at bounding box center [482, 192] width 85 height 17
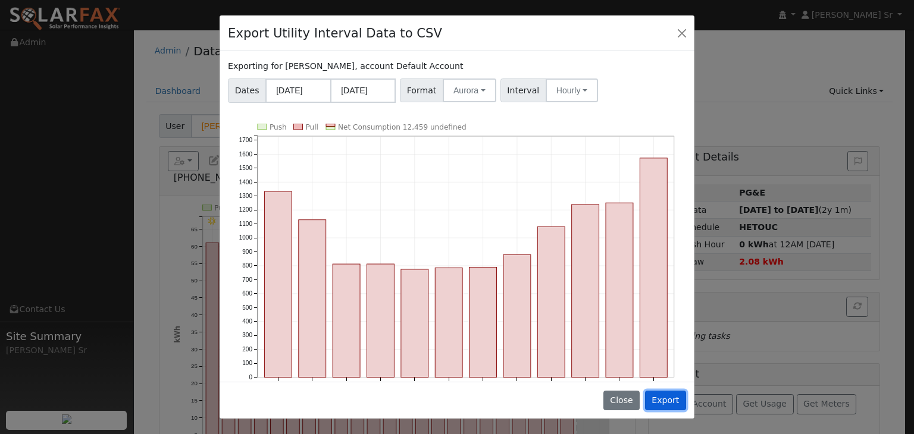
drag, startPoint x: 672, startPoint y: 400, endPoint x: 659, endPoint y: 403, distance: 12.7
click at [659, 403] on button "Export" at bounding box center [665, 401] width 41 height 20
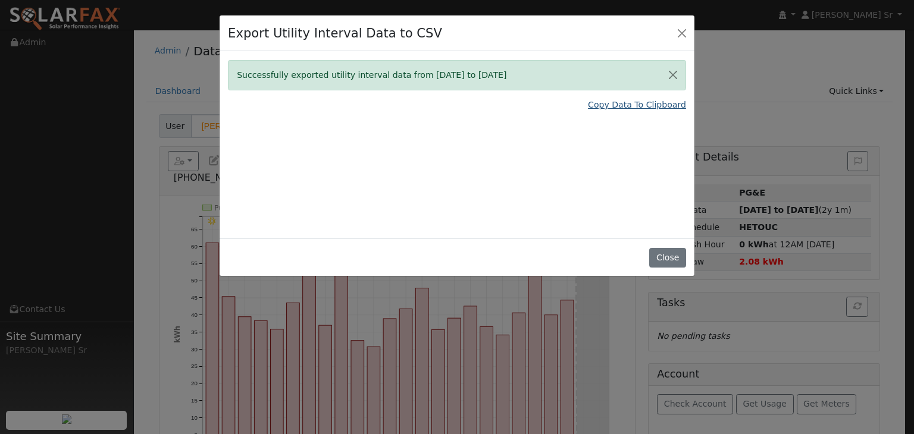
click at [661, 105] on link "Copy Data To Clipboard" at bounding box center [637, 105] width 98 height 12
click at [655, 105] on link "Copy Data To Clipboard" at bounding box center [637, 105] width 98 height 12
click at [665, 255] on button "Close" at bounding box center [667, 258] width 36 height 20
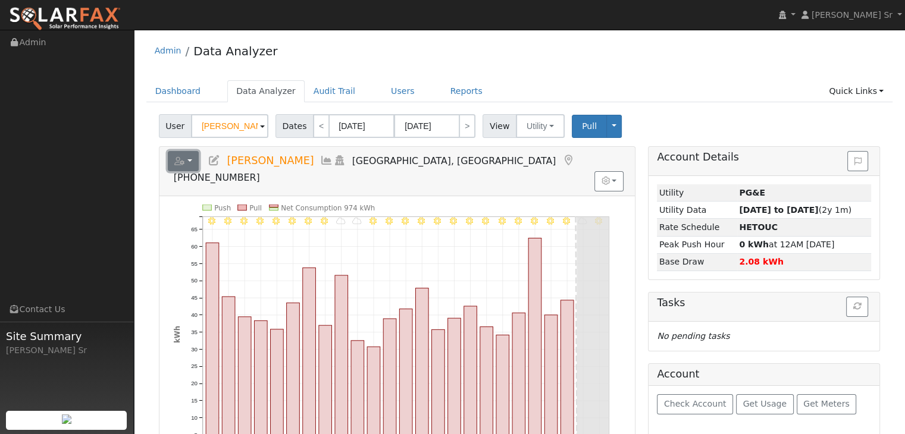
click at [185, 161] on button "button" at bounding box center [184, 161] width 32 height 20
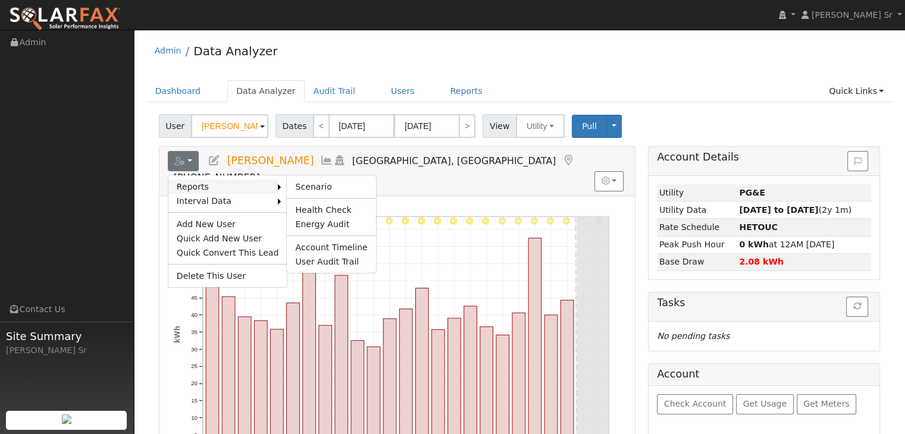
click at [229, 186] on link "Reports" at bounding box center [223, 187] width 110 height 14
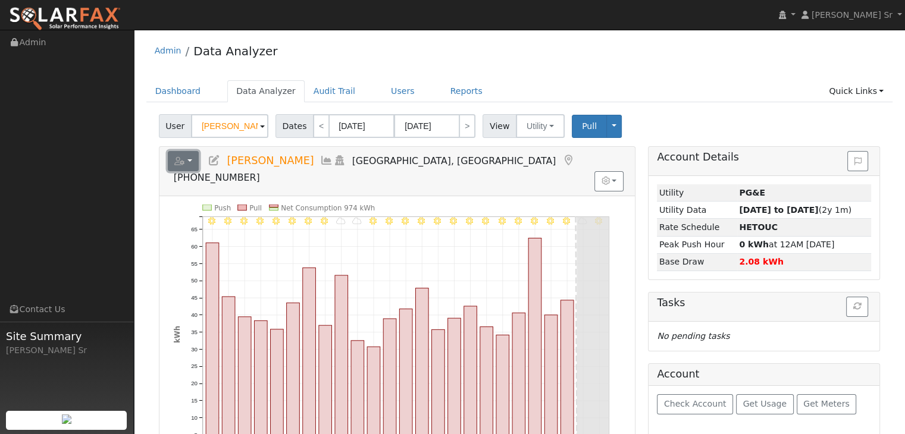
click at [179, 159] on icon "button" at bounding box center [179, 161] width 11 height 8
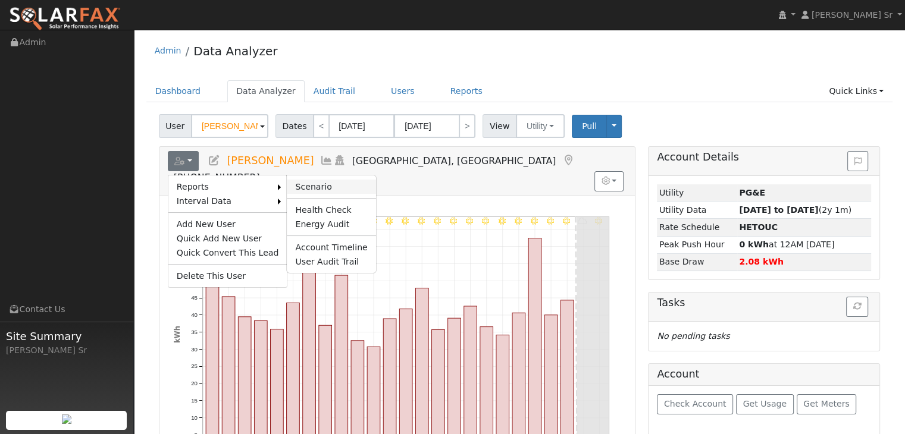
click at [301, 187] on link "Scenario" at bounding box center [331, 187] width 89 height 14
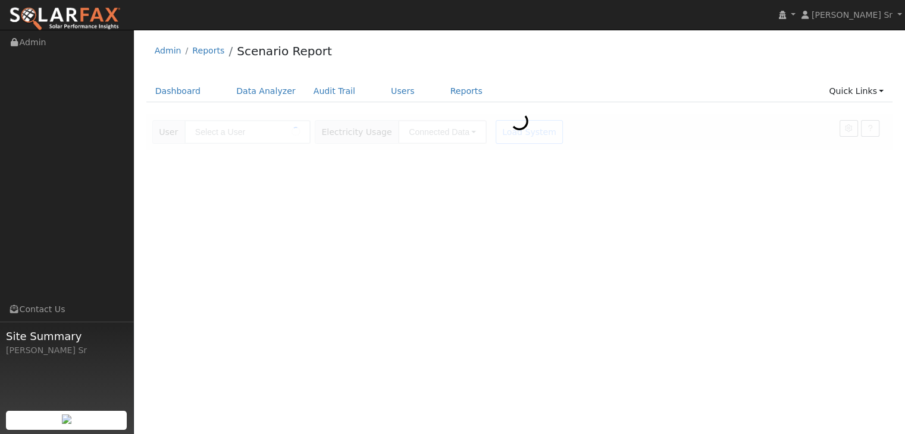
type input "[PERSON_NAME]"
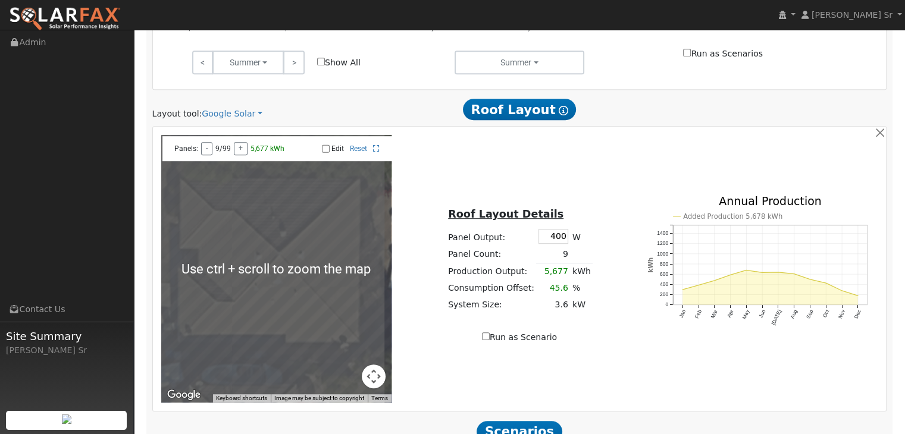
scroll to position [577, 0]
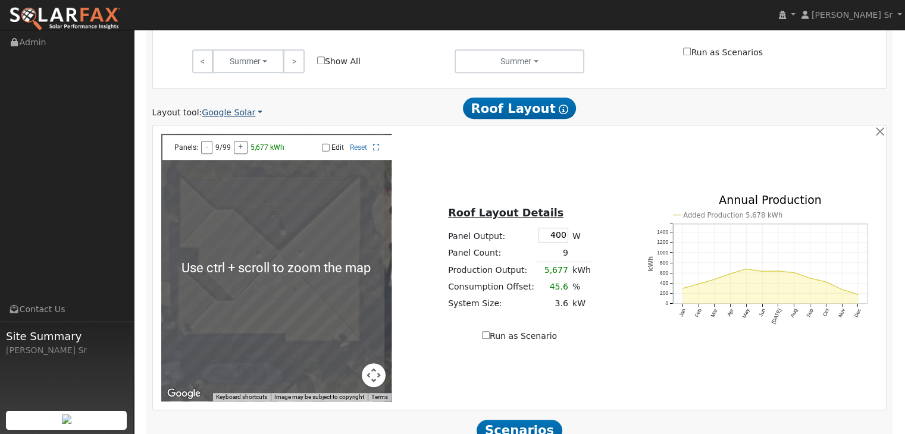
click at [230, 113] on link "Google Solar" at bounding box center [232, 113] width 61 height 12
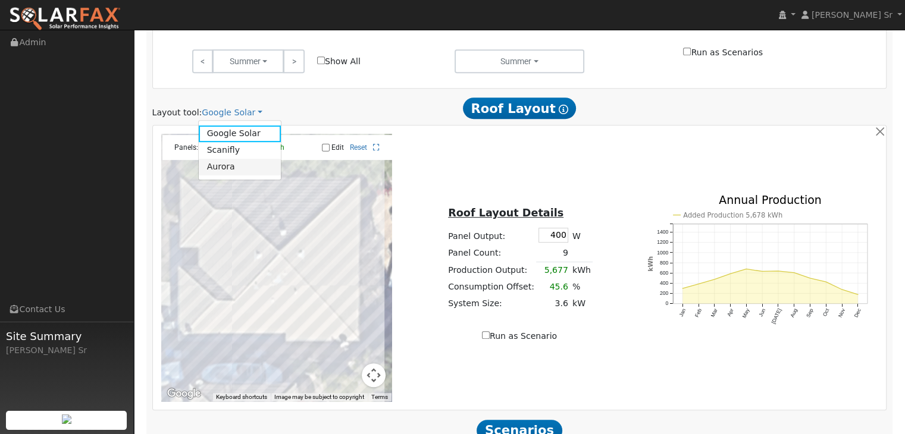
click at [225, 168] on link "Aurora" at bounding box center [240, 167] width 83 height 17
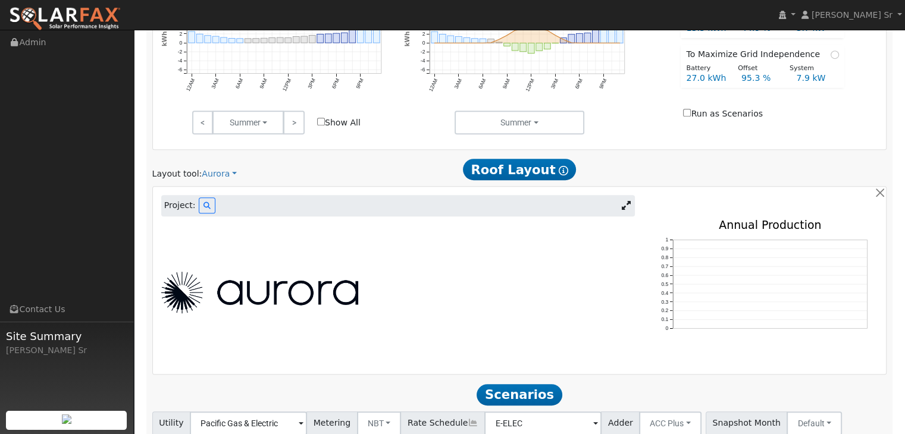
scroll to position [514, 0]
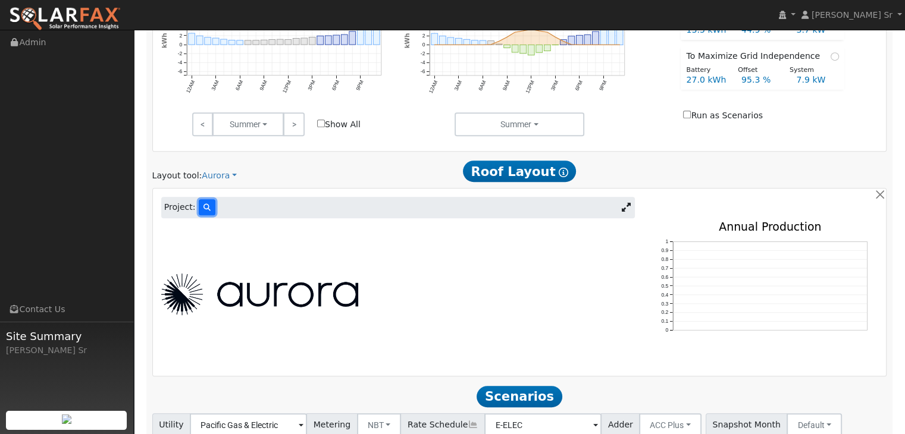
drag, startPoint x: 205, startPoint y: 206, endPoint x: 195, endPoint y: 210, distance: 10.2
click at [199, 210] on button at bounding box center [207, 207] width 17 height 16
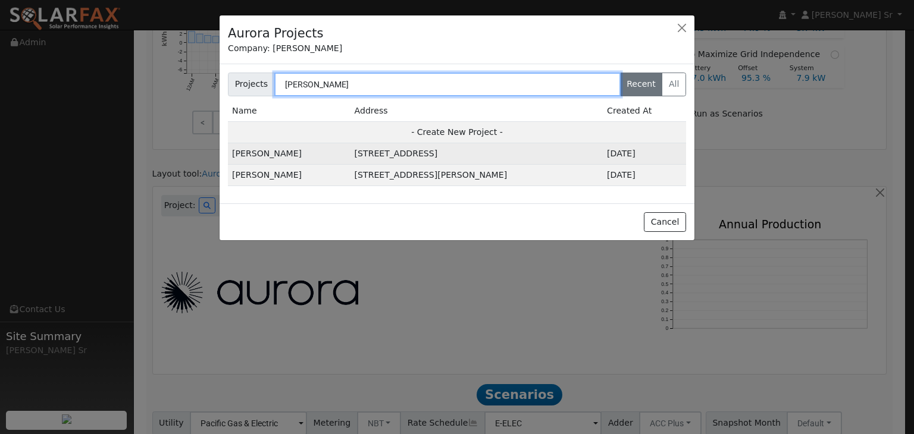
type input "Jeff And"
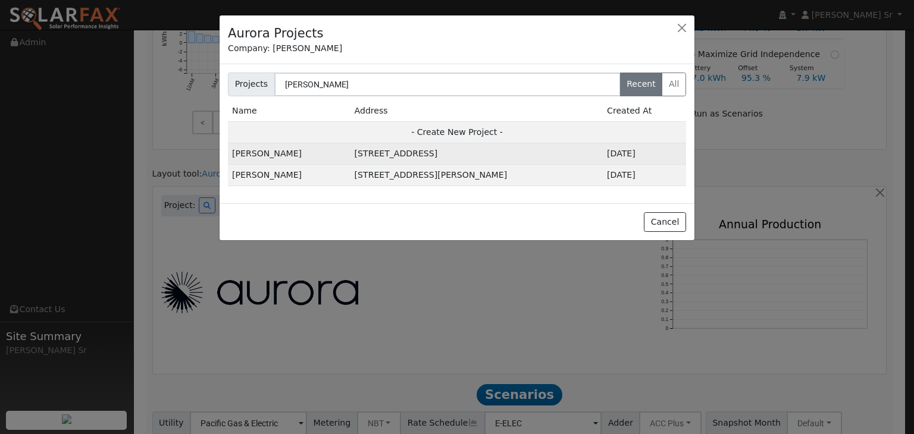
click at [444, 151] on td "701 Fremont Dr, Vacaville, CA 95687, USA" at bounding box center [477, 153] width 252 height 21
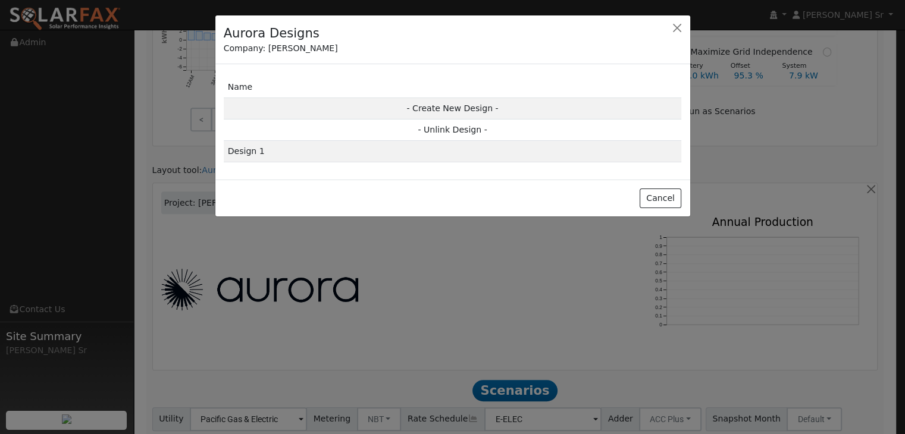
scroll to position [517, 0]
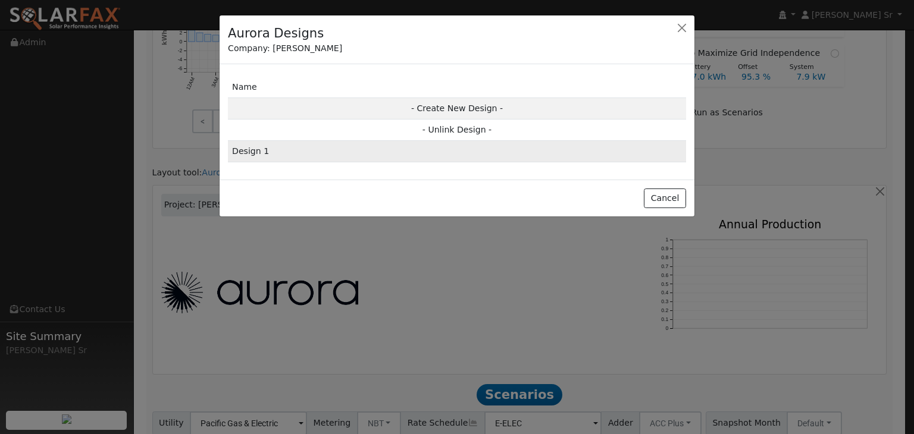
drag, startPoint x: 350, startPoint y: 155, endPoint x: 311, endPoint y: 158, distance: 38.8
click at [311, 158] on td "Design 1" at bounding box center [457, 151] width 458 height 21
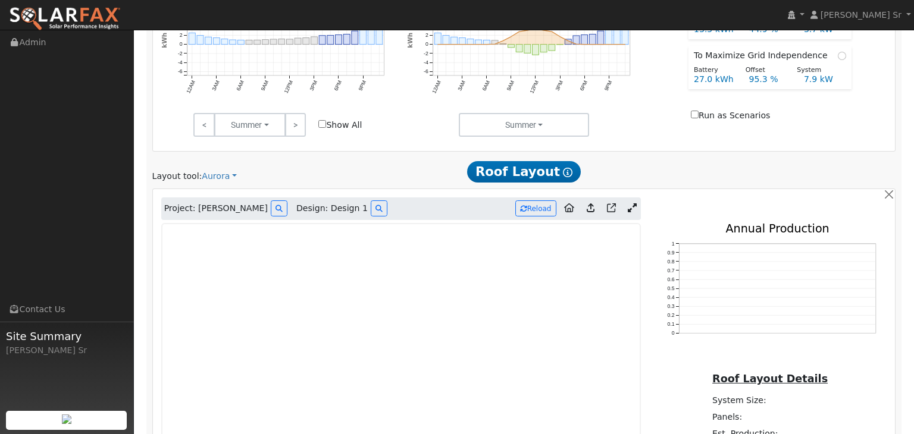
type input "0"
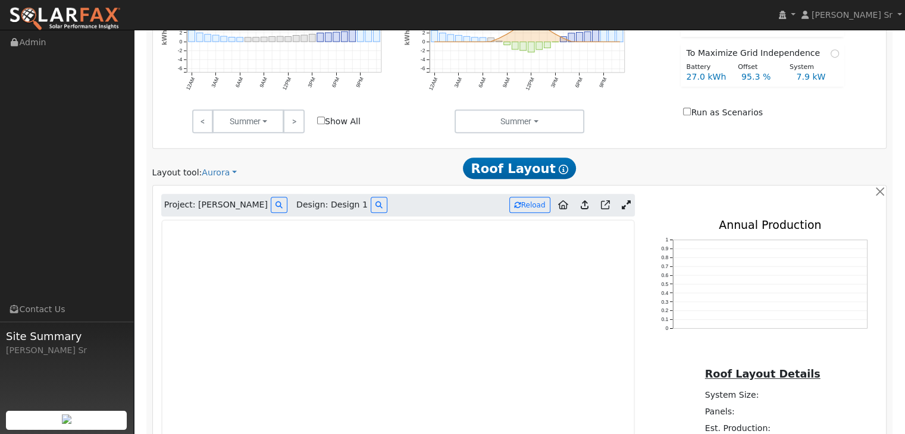
click at [625, 197] on link at bounding box center [626, 205] width 17 height 18
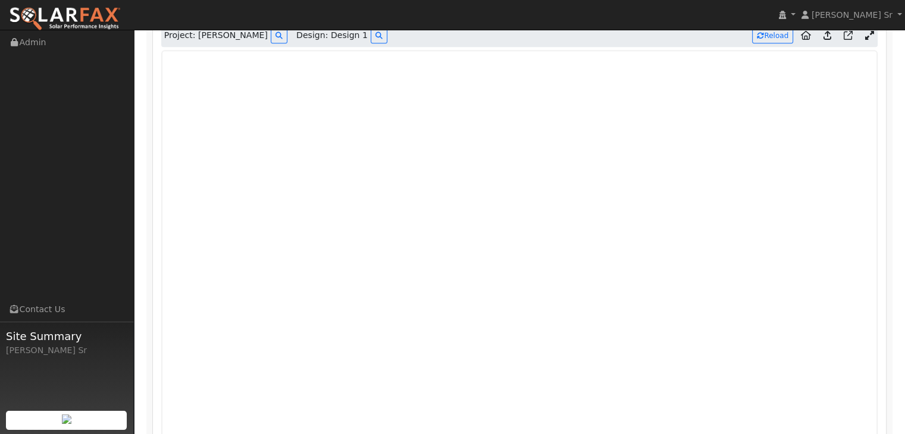
scroll to position [736, 0]
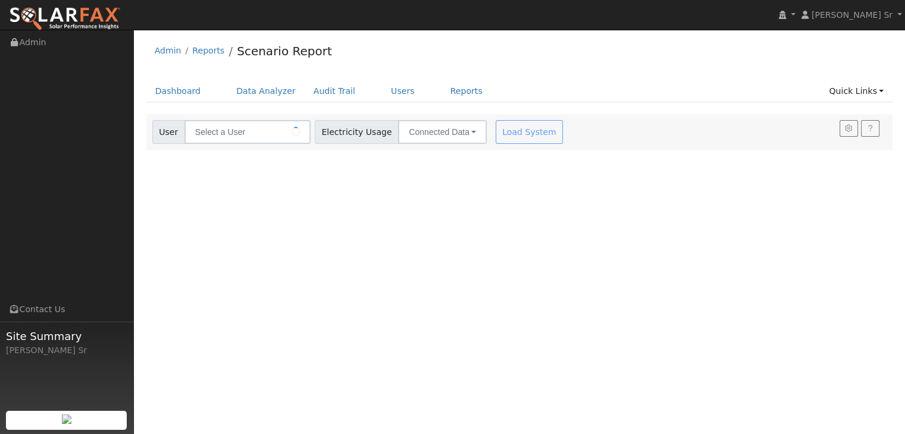
type input "[PERSON_NAME]"
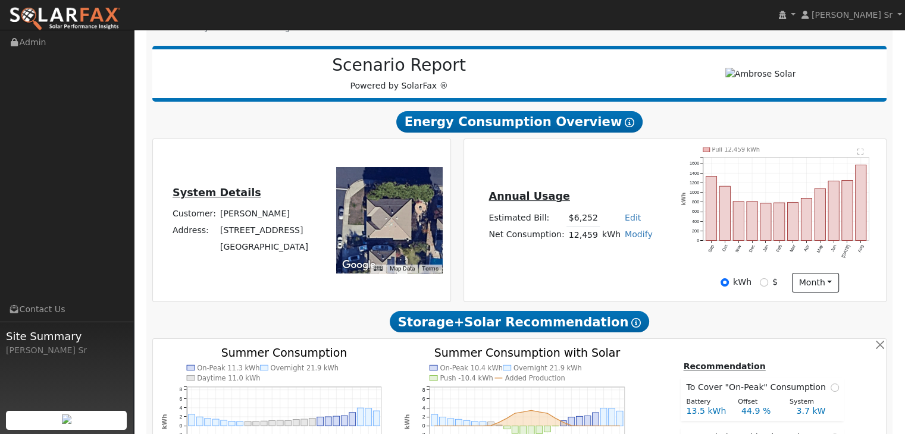
type input "21106"
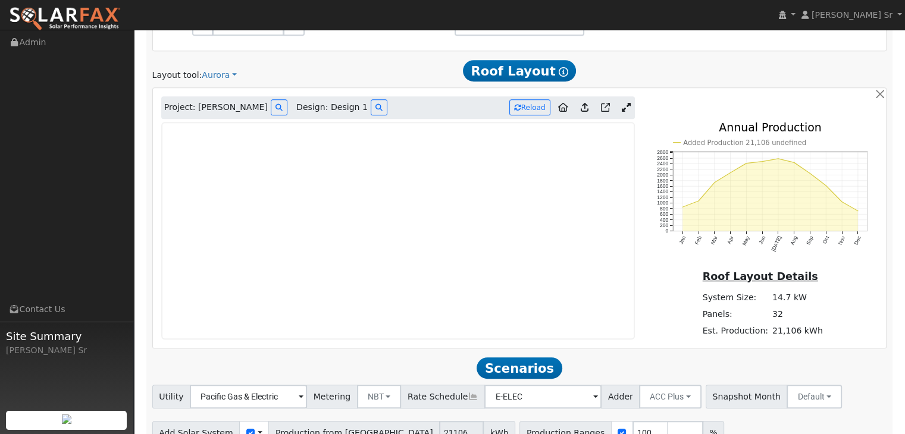
scroll to position [621, 0]
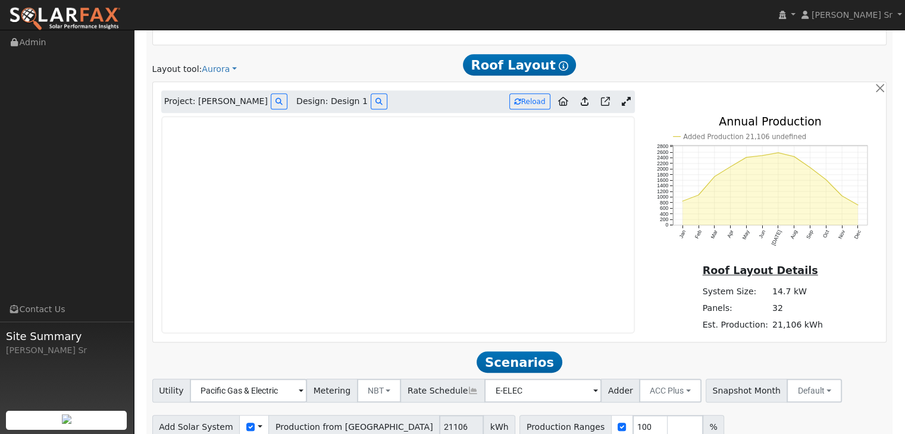
click at [624, 99] on icon at bounding box center [626, 101] width 9 height 9
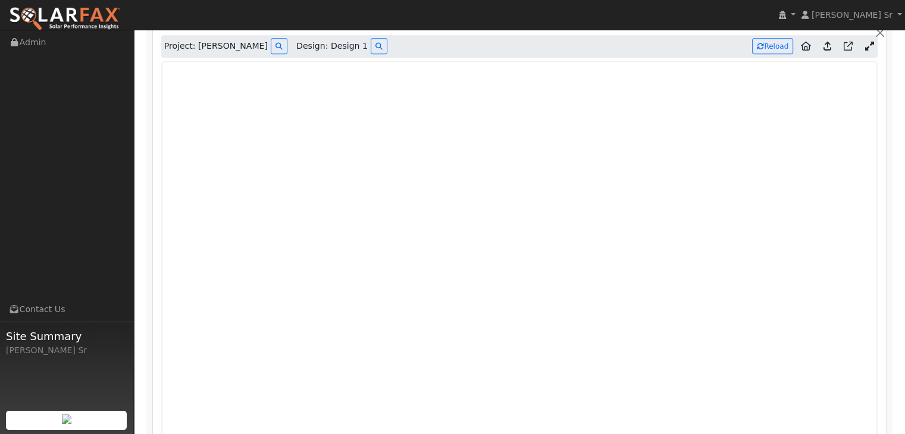
scroll to position [677, 0]
